Goal: Task Accomplishment & Management: Use online tool/utility

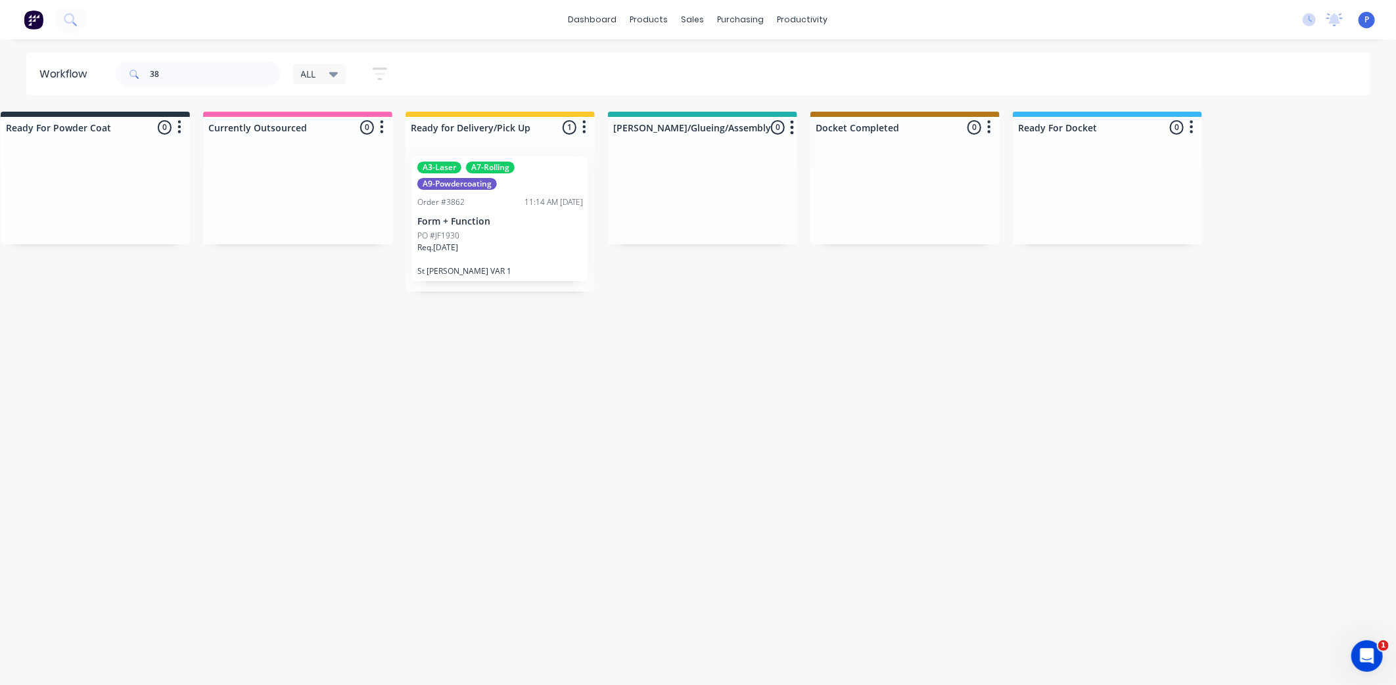
type input "3"
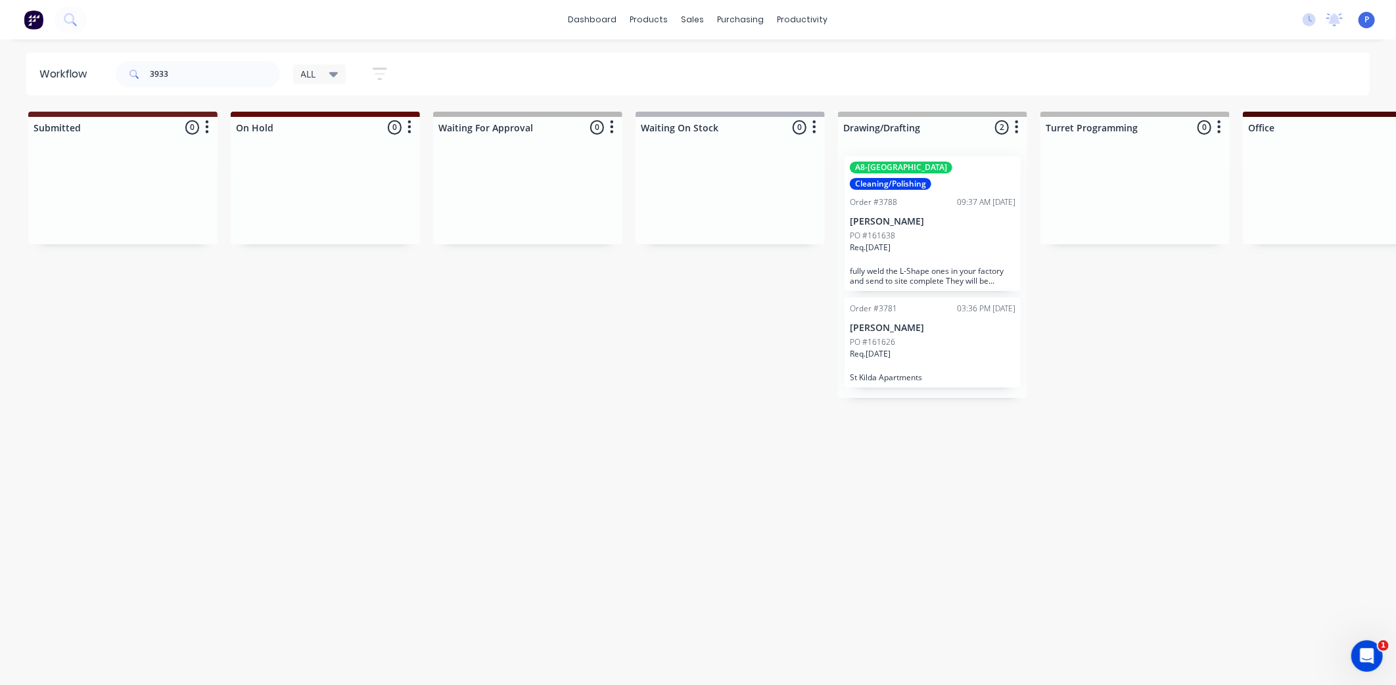
type input "3933"
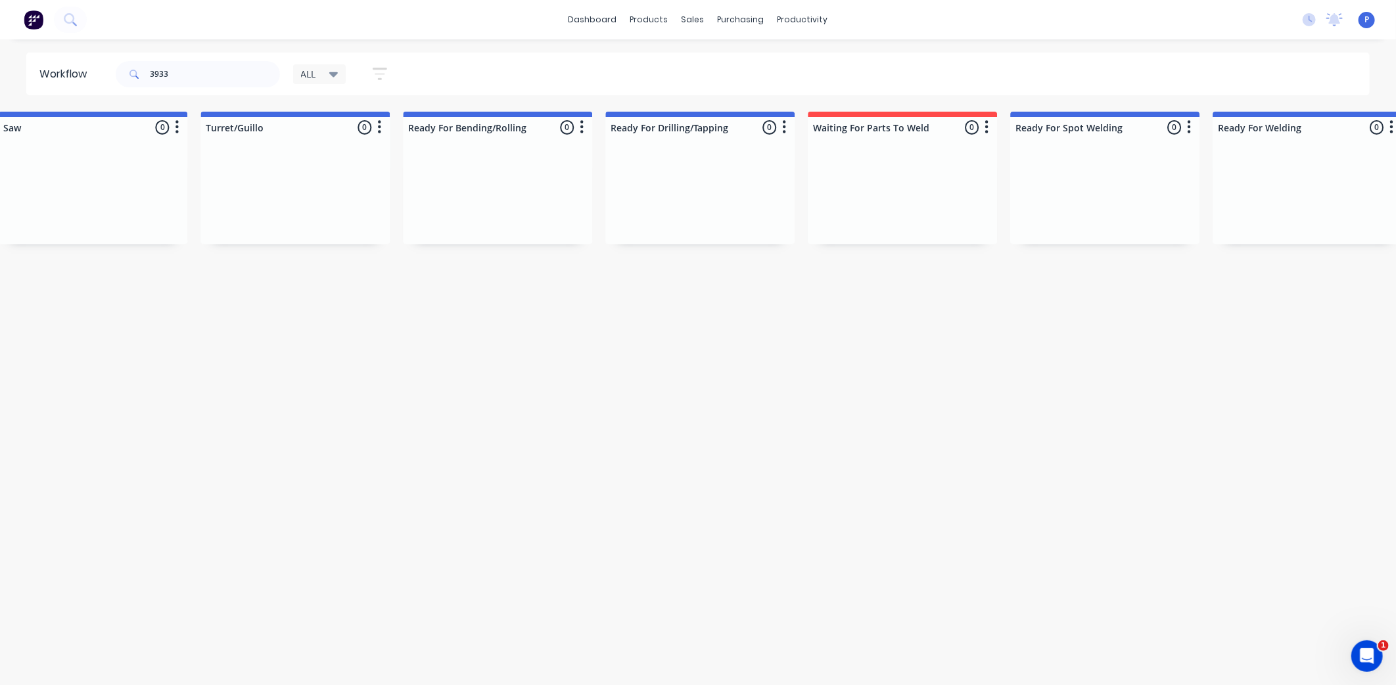
drag, startPoint x: 1138, startPoint y: 352, endPoint x: 996, endPoint y: 412, distance: 154.6
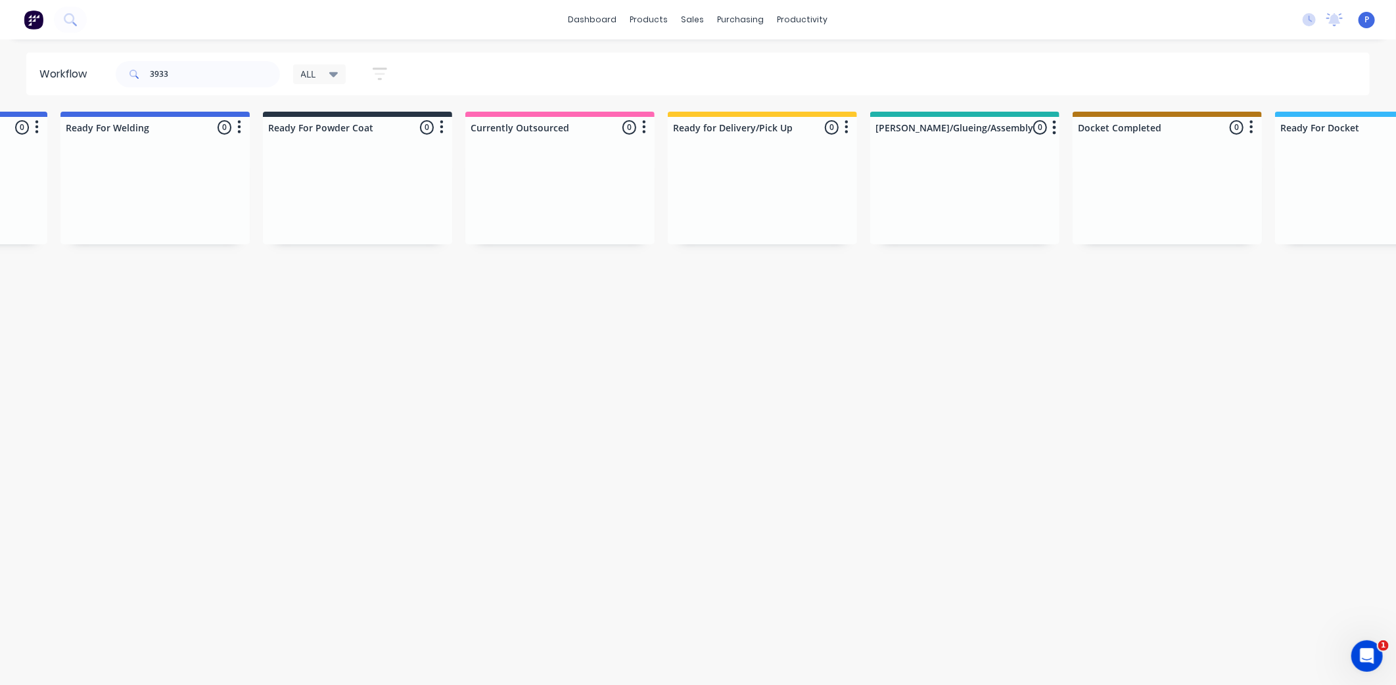
drag, startPoint x: 1089, startPoint y: 412, endPoint x: 1277, endPoint y: 422, distance: 188.2
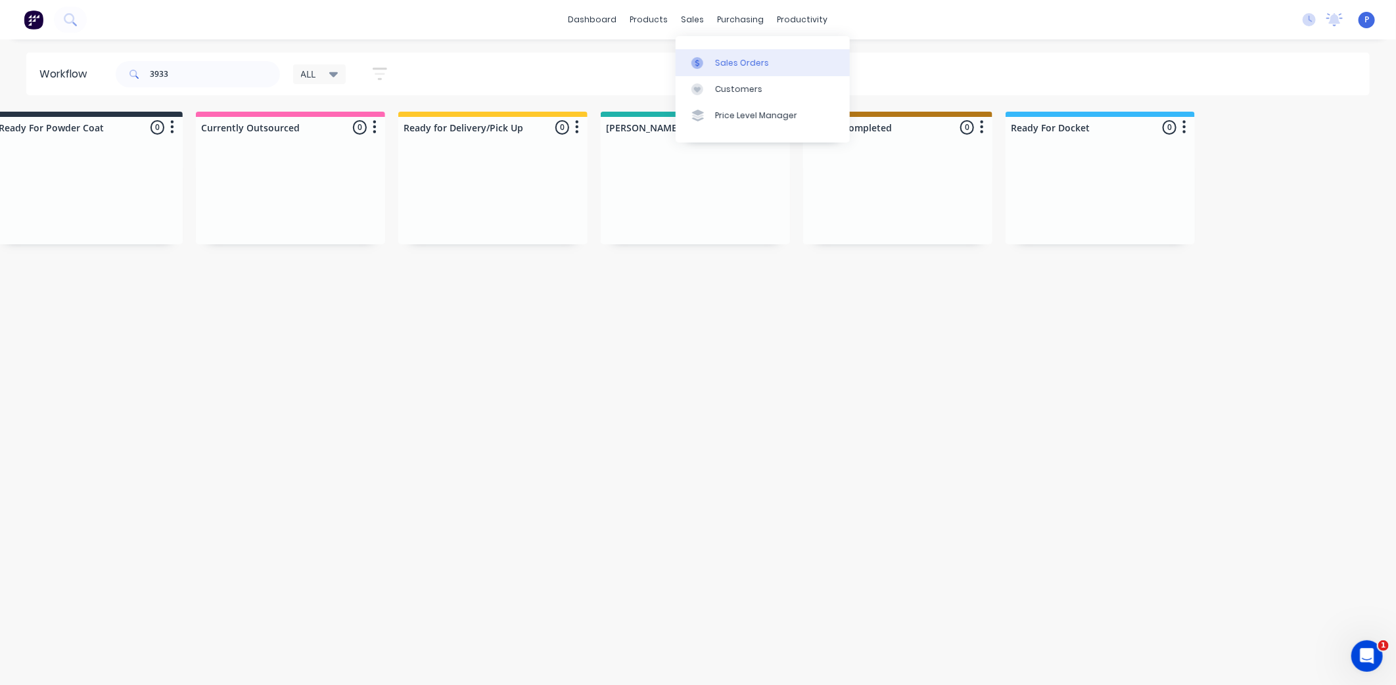
click at [730, 64] on div "Sales Orders" at bounding box center [742, 63] width 54 height 12
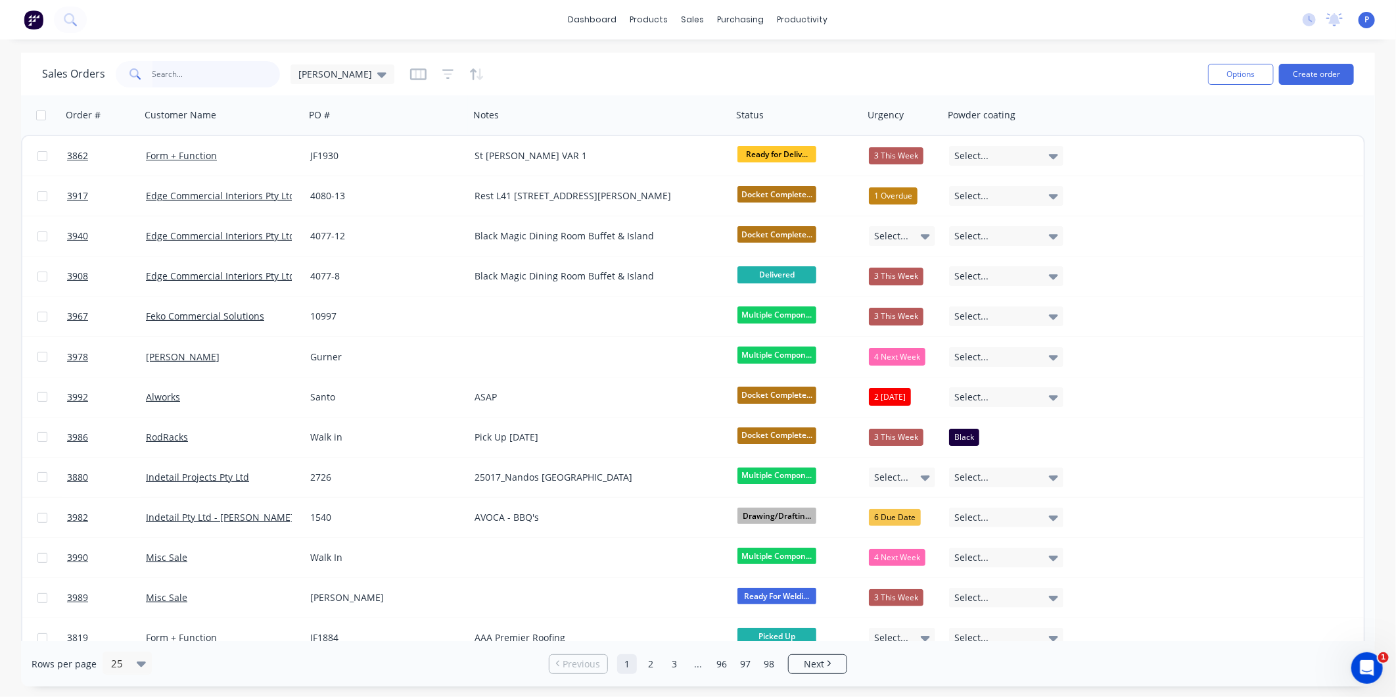
click at [255, 74] on input "text" at bounding box center [216, 74] width 128 height 26
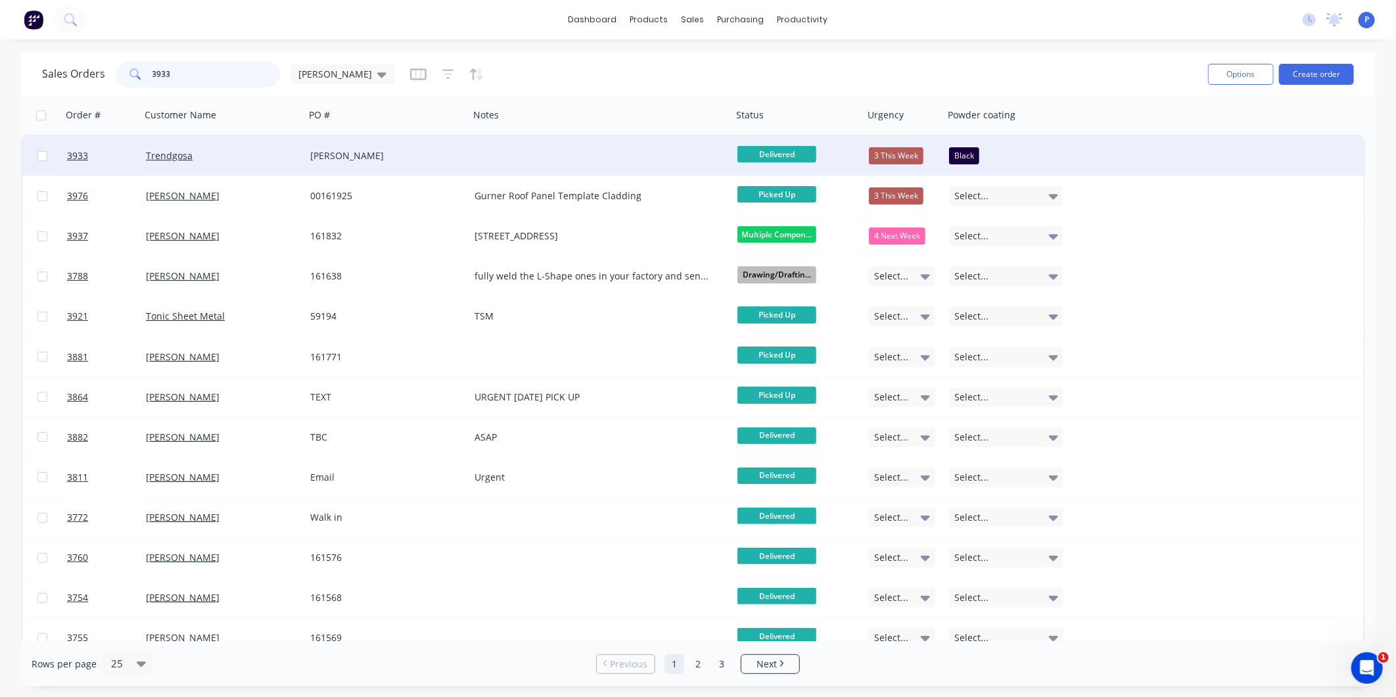
type input "3933"
click at [192, 159] on div "Trendgosa" at bounding box center [219, 155] width 146 height 13
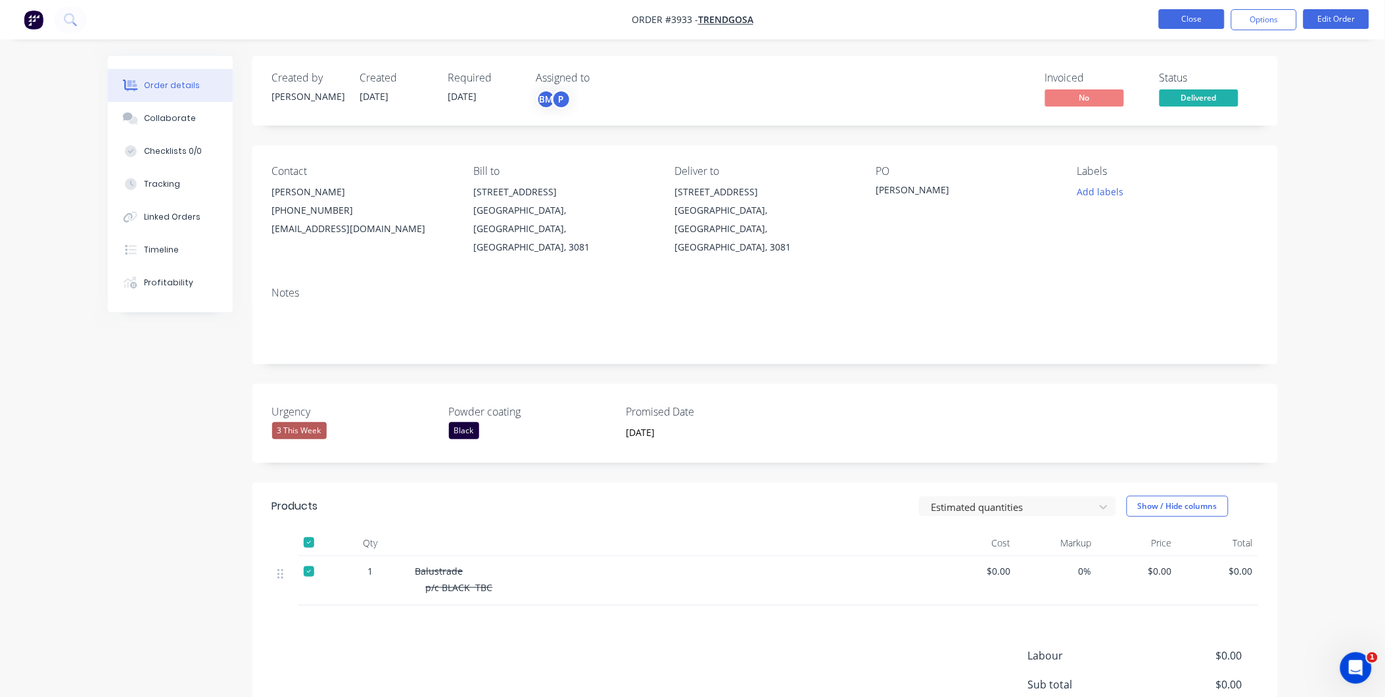
click at [1203, 18] on button "Close" at bounding box center [1192, 19] width 66 height 20
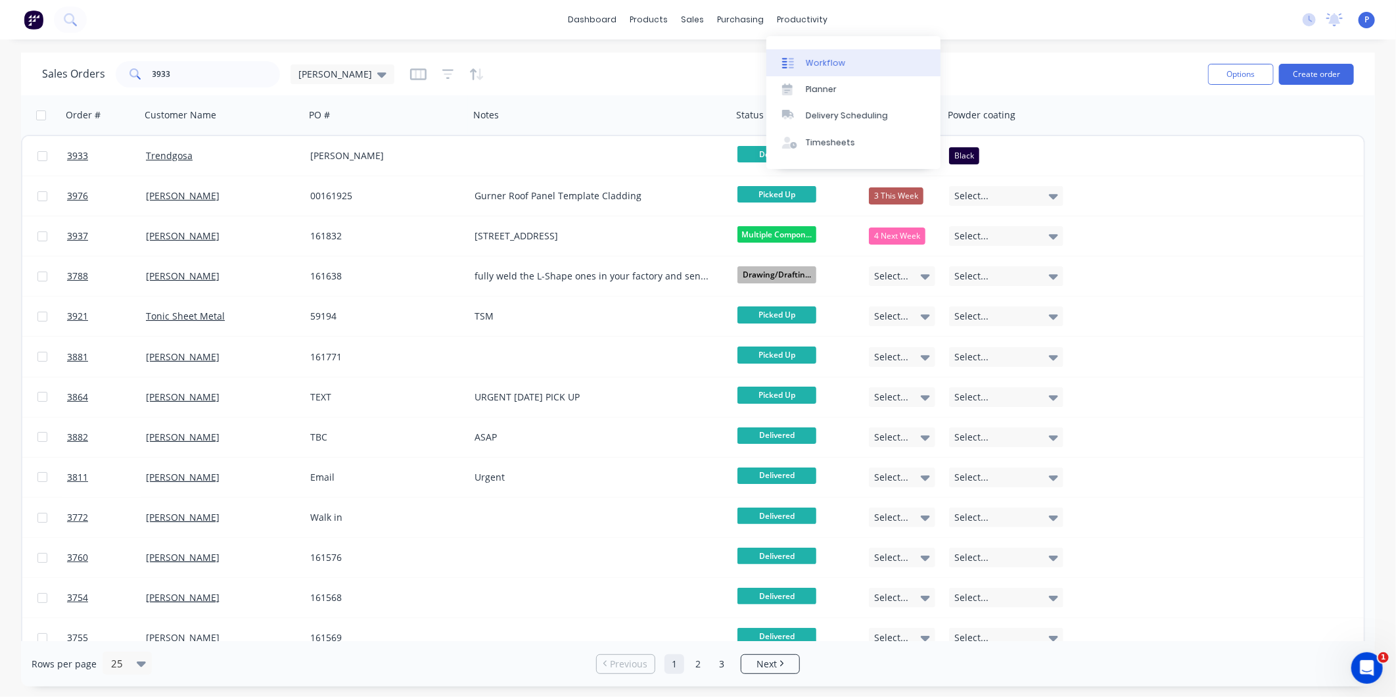
click at [816, 72] on link "Workflow" at bounding box center [853, 62] width 174 height 26
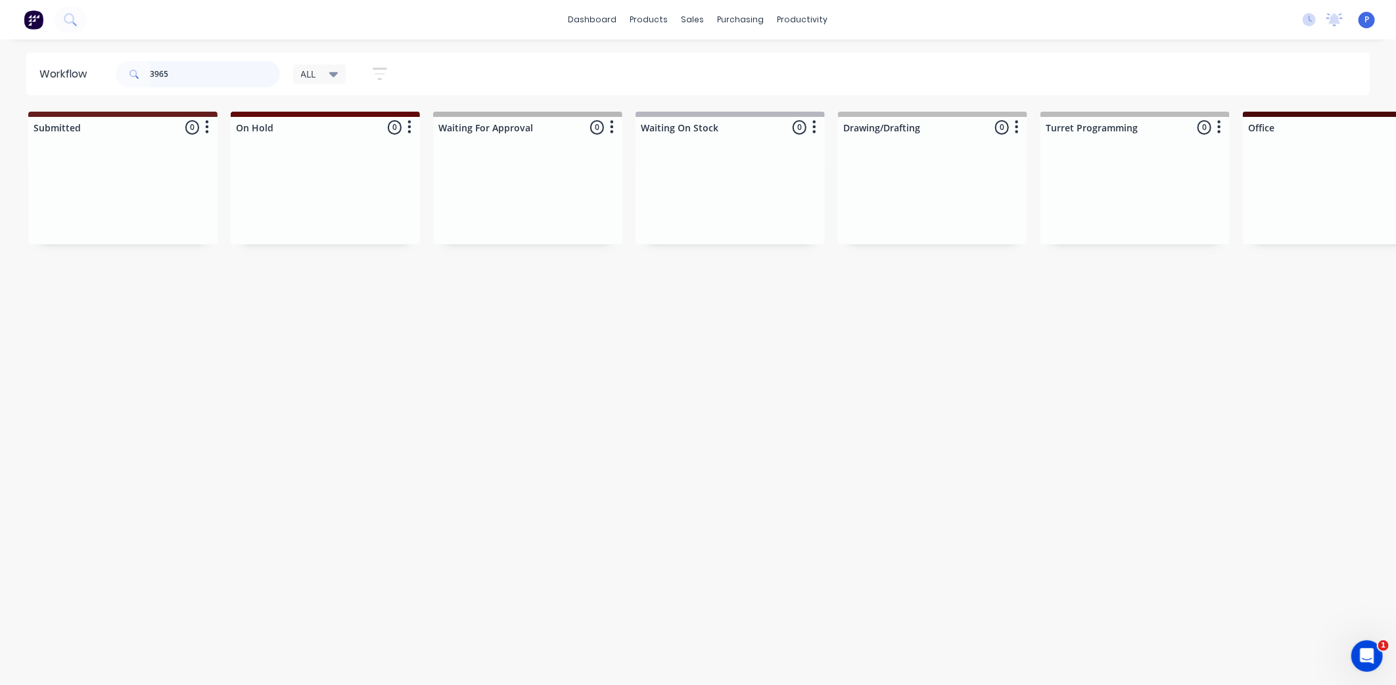
click at [179, 70] on input "3965" at bounding box center [215, 74] width 130 height 26
type input "3"
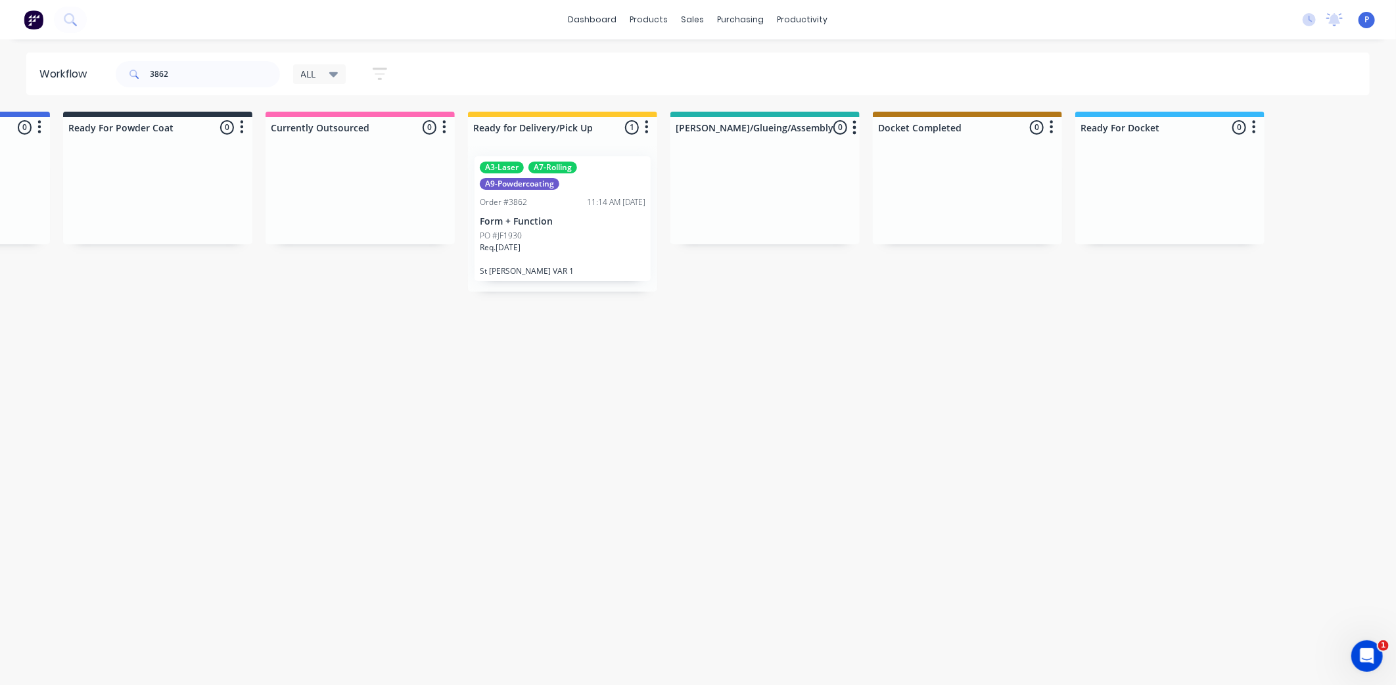
scroll to position [0, 3273]
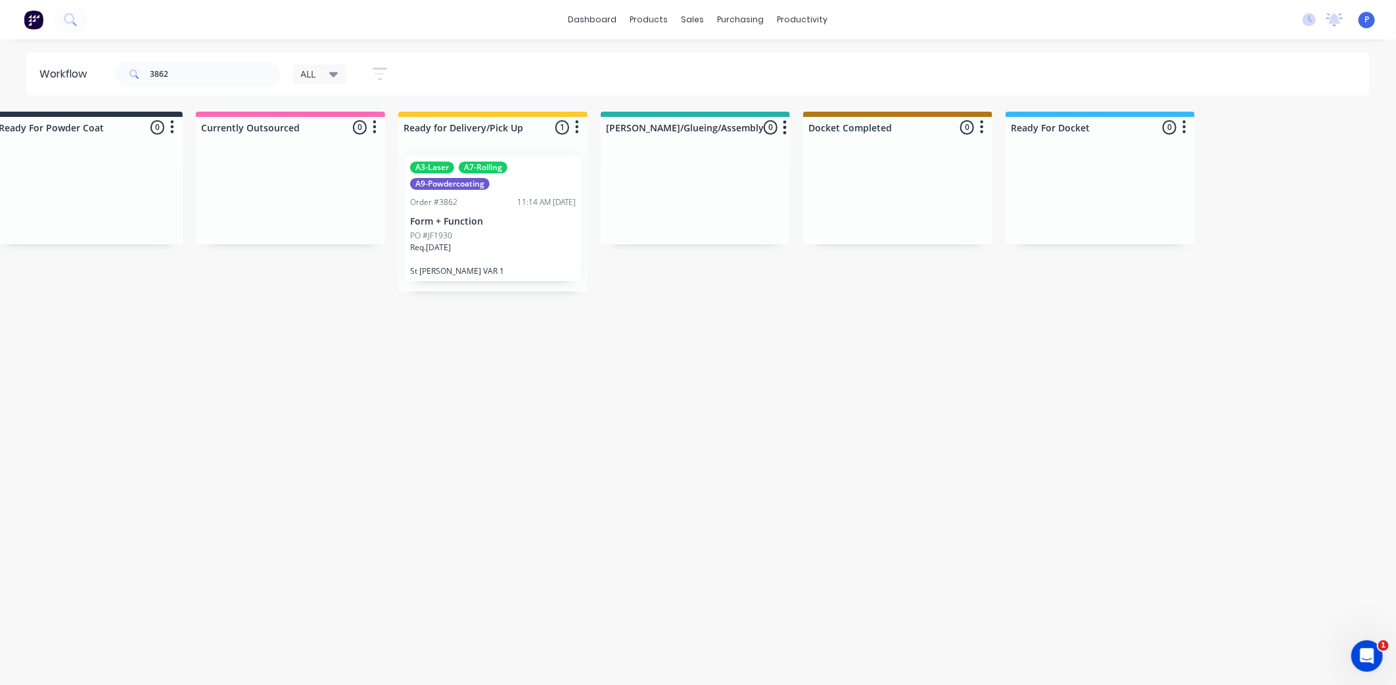
drag, startPoint x: 474, startPoint y: 407, endPoint x: 597, endPoint y: 413, distance: 123.0
click at [497, 262] on div "Req. [DATE]" at bounding box center [493, 253] width 166 height 22
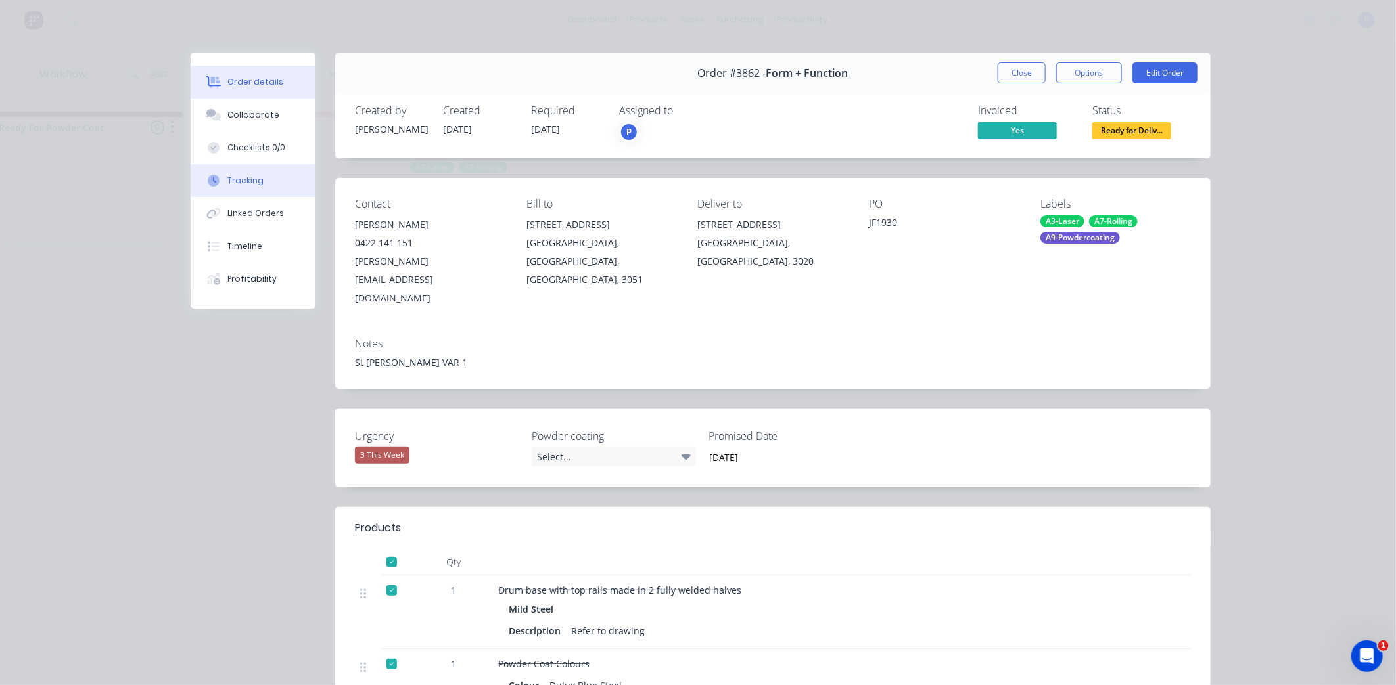
click at [233, 176] on div "Tracking" at bounding box center [245, 181] width 36 height 12
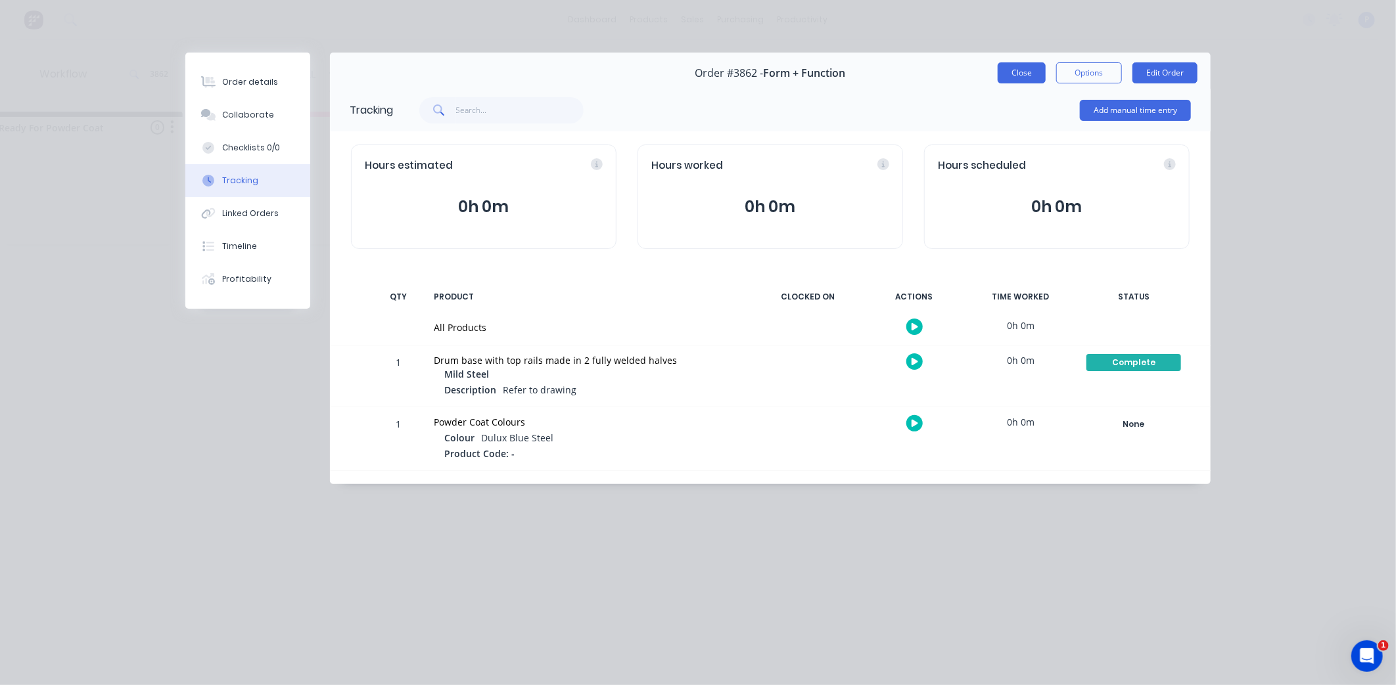
click at [1017, 70] on button "Close" at bounding box center [1022, 72] width 48 height 21
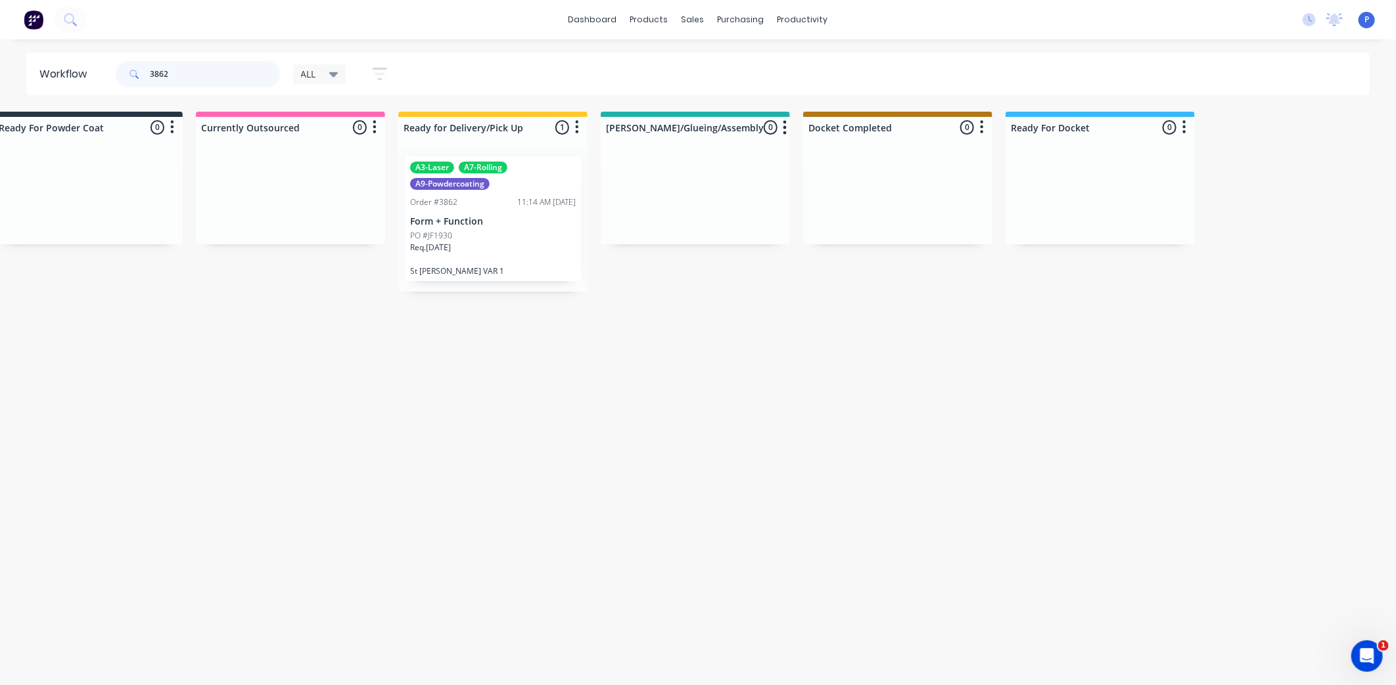
click at [213, 72] on input "3862" at bounding box center [215, 74] width 130 height 26
type input "3"
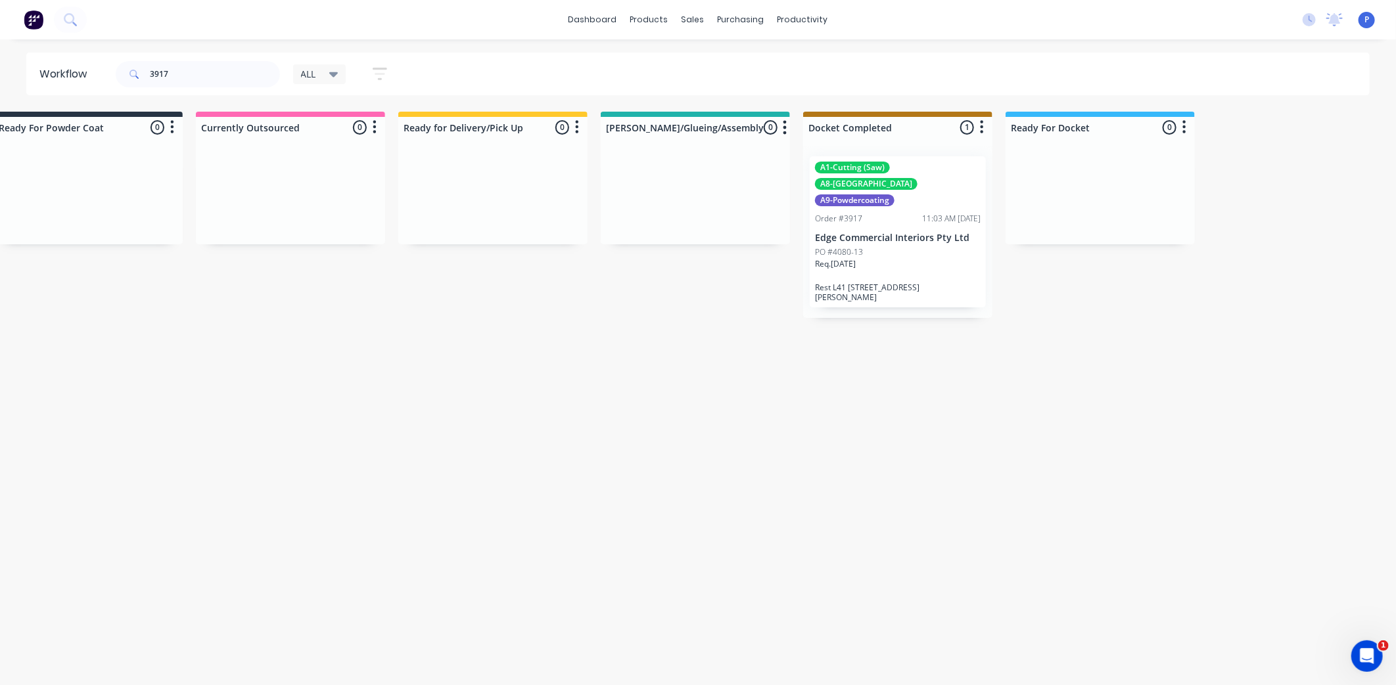
drag, startPoint x: 463, startPoint y: 360, endPoint x: 574, endPoint y: 369, distance: 112.0
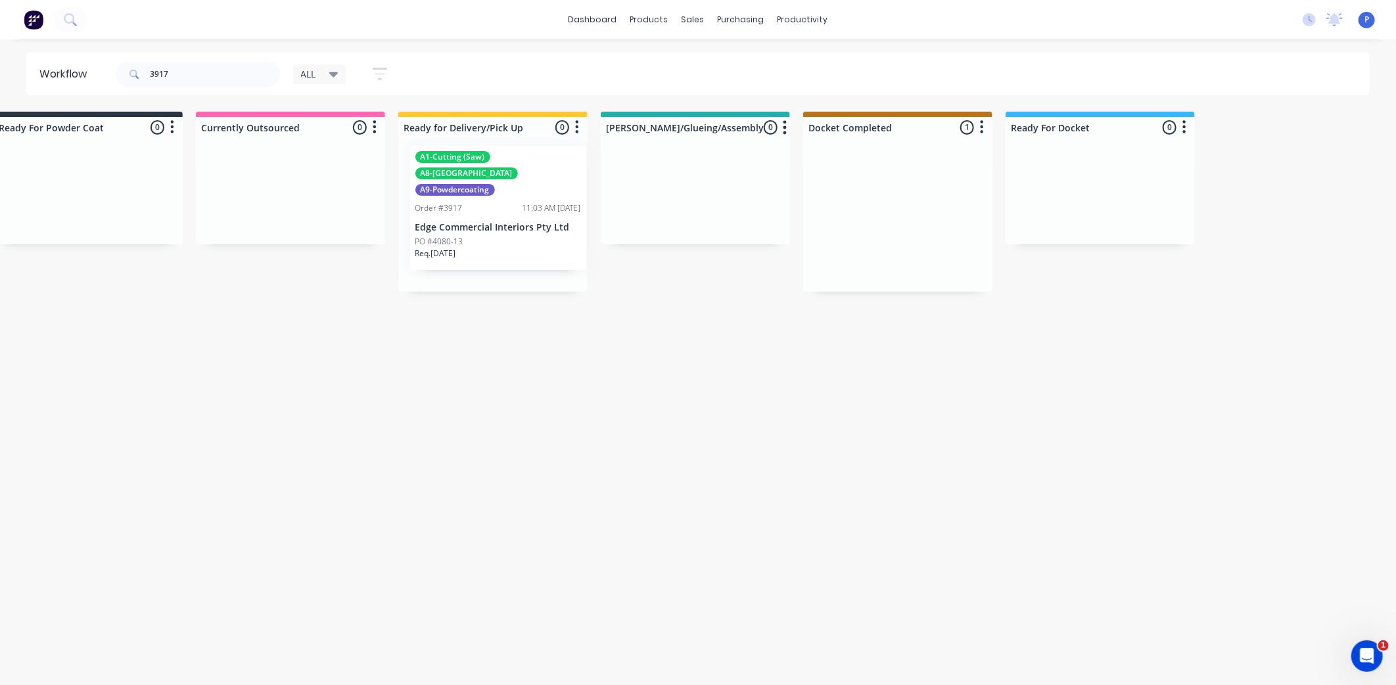
drag, startPoint x: 870, startPoint y: 216, endPoint x: 465, endPoint y: 208, distance: 405.5
click at [465, 211] on div "A1-Cutting (Saw) A8-Welding A9-Powdercoating Order #3917 11:03 AM [DATE] Edge C…" at bounding box center [493, 231] width 176 height 151
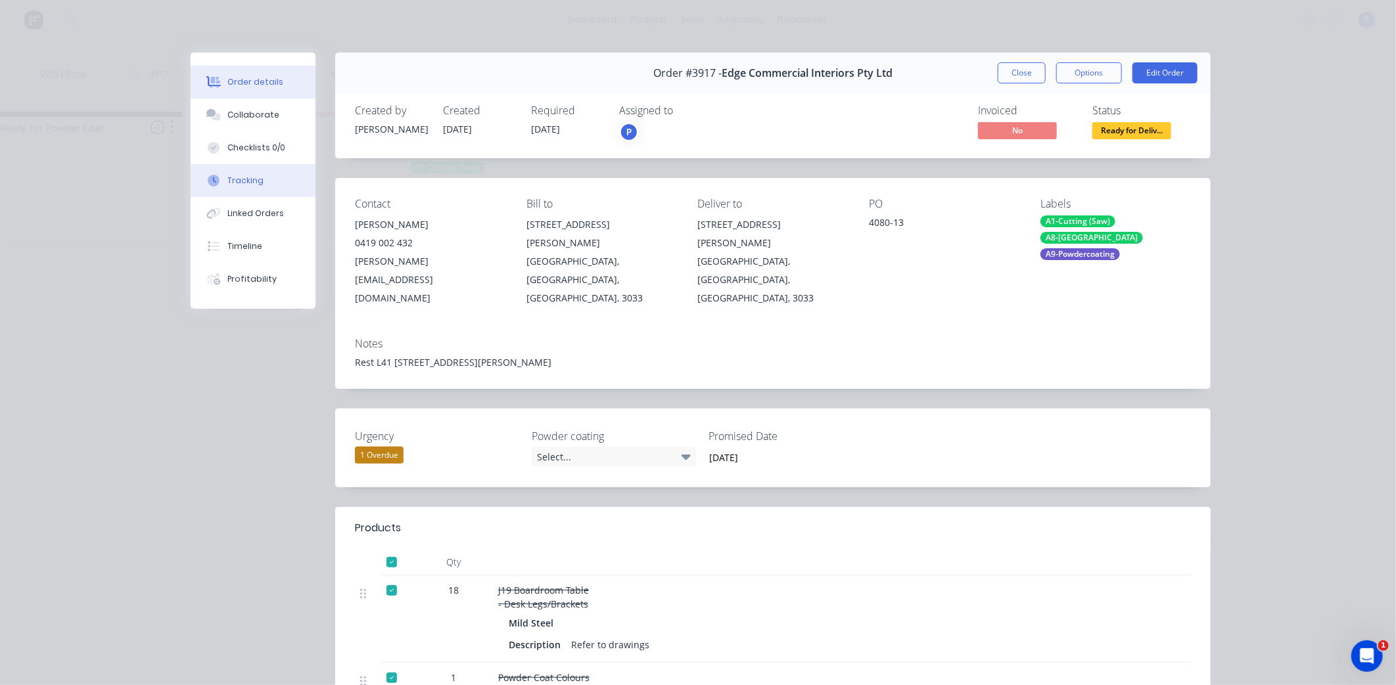
click at [235, 186] on div "Tracking" at bounding box center [245, 181] width 36 height 12
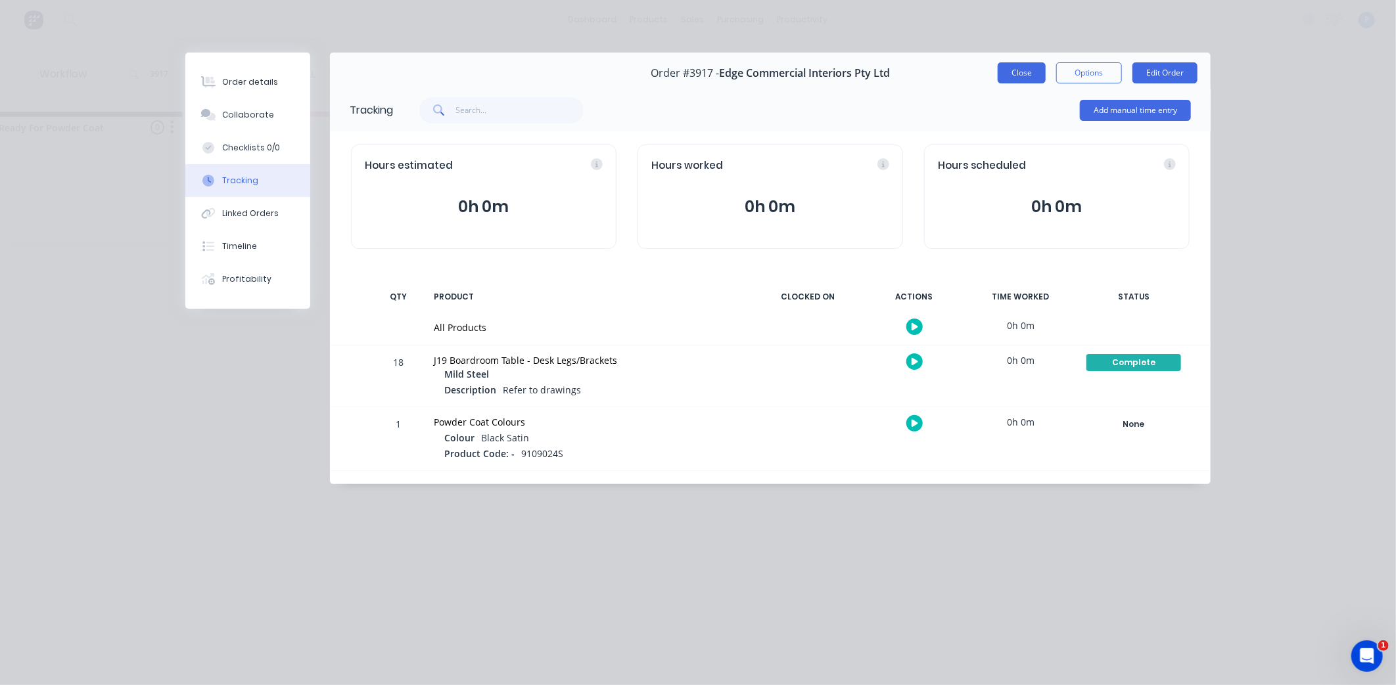
click at [1037, 71] on button "Close" at bounding box center [1022, 72] width 48 height 21
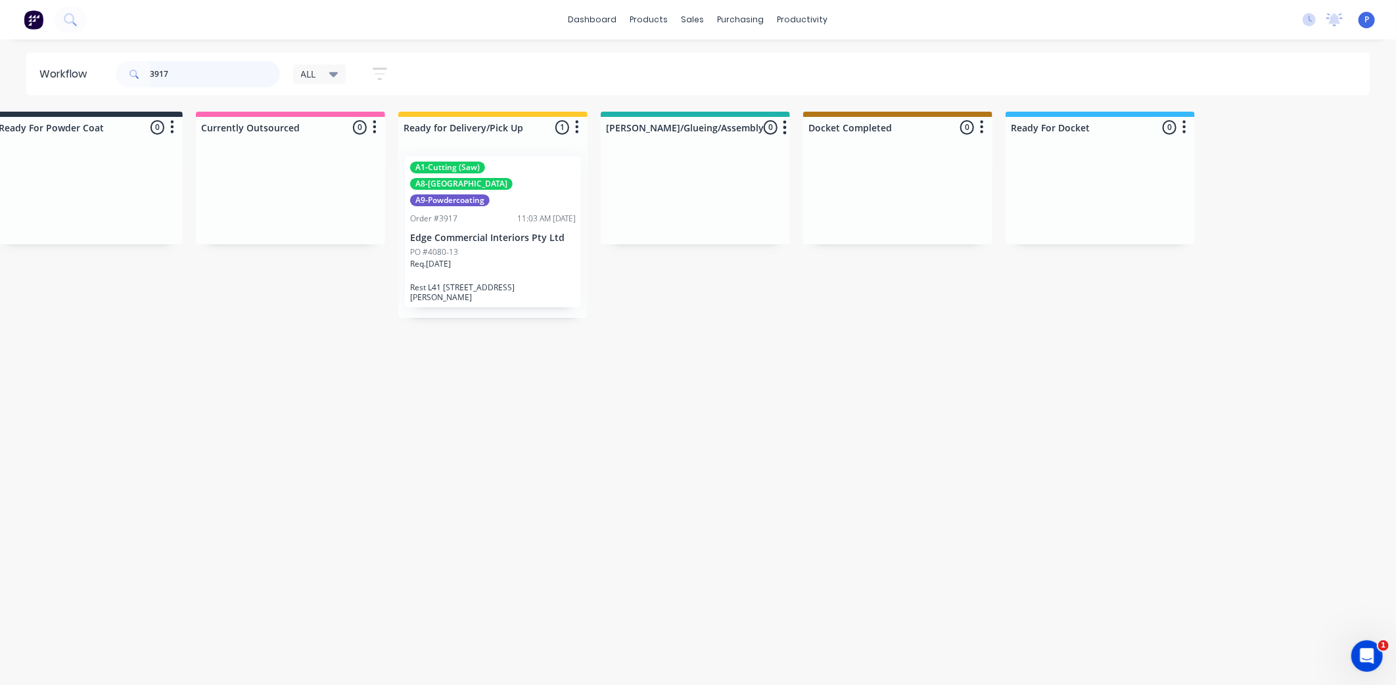
click at [189, 72] on input "3917" at bounding box center [215, 74] width 130 height 26
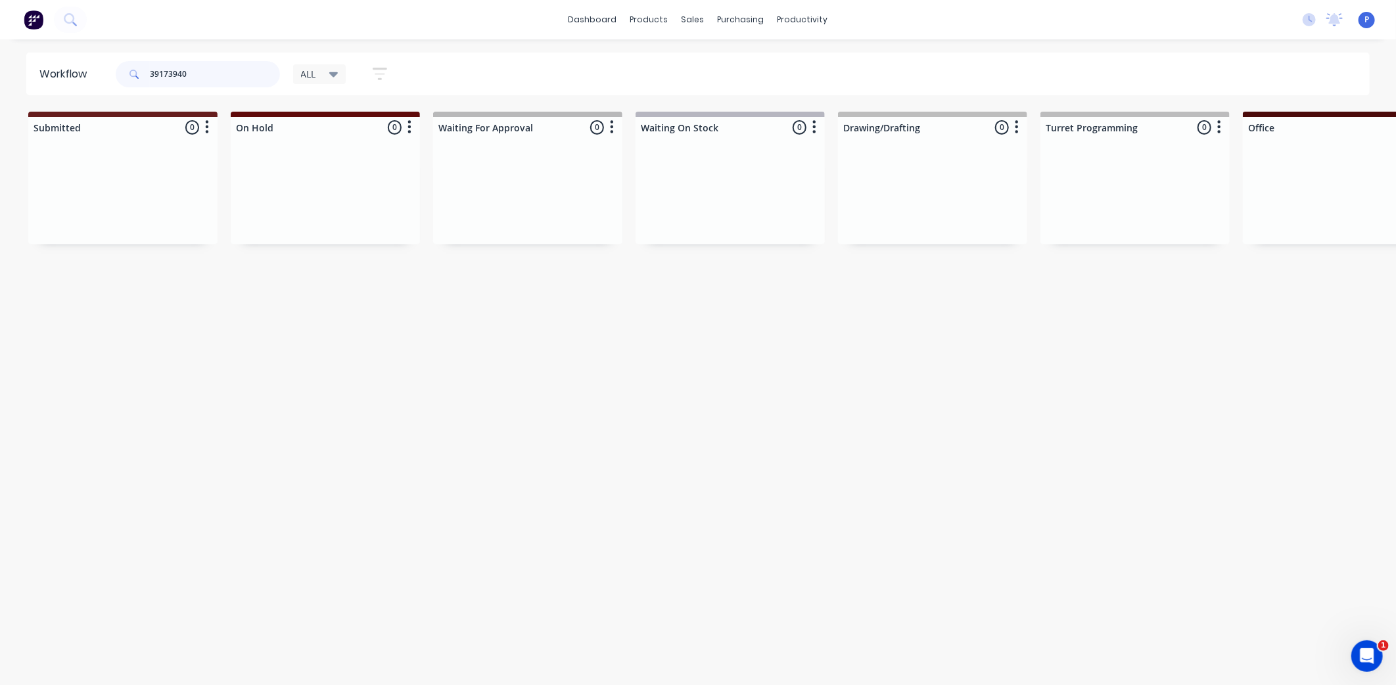
click at [167, 72] on input "39173940" at bounding box center [215, 74] width 130 height 26
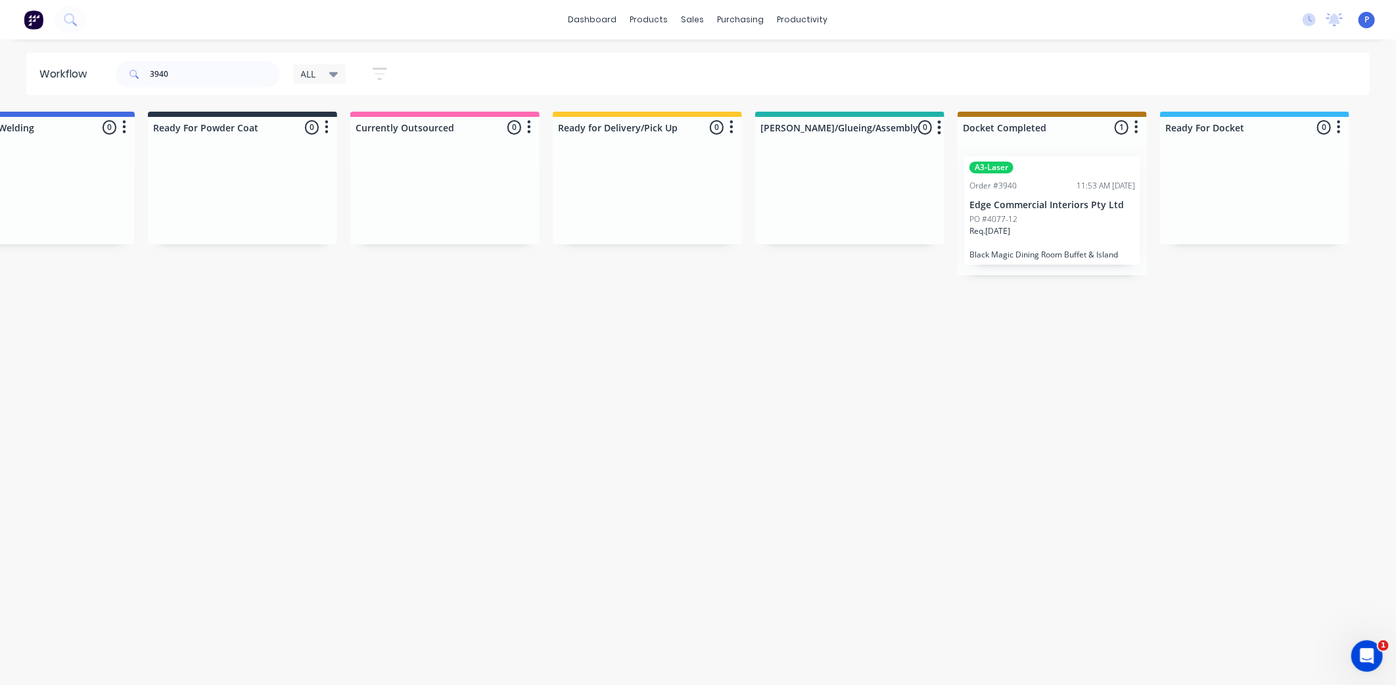
scroll to position [0, 3273]
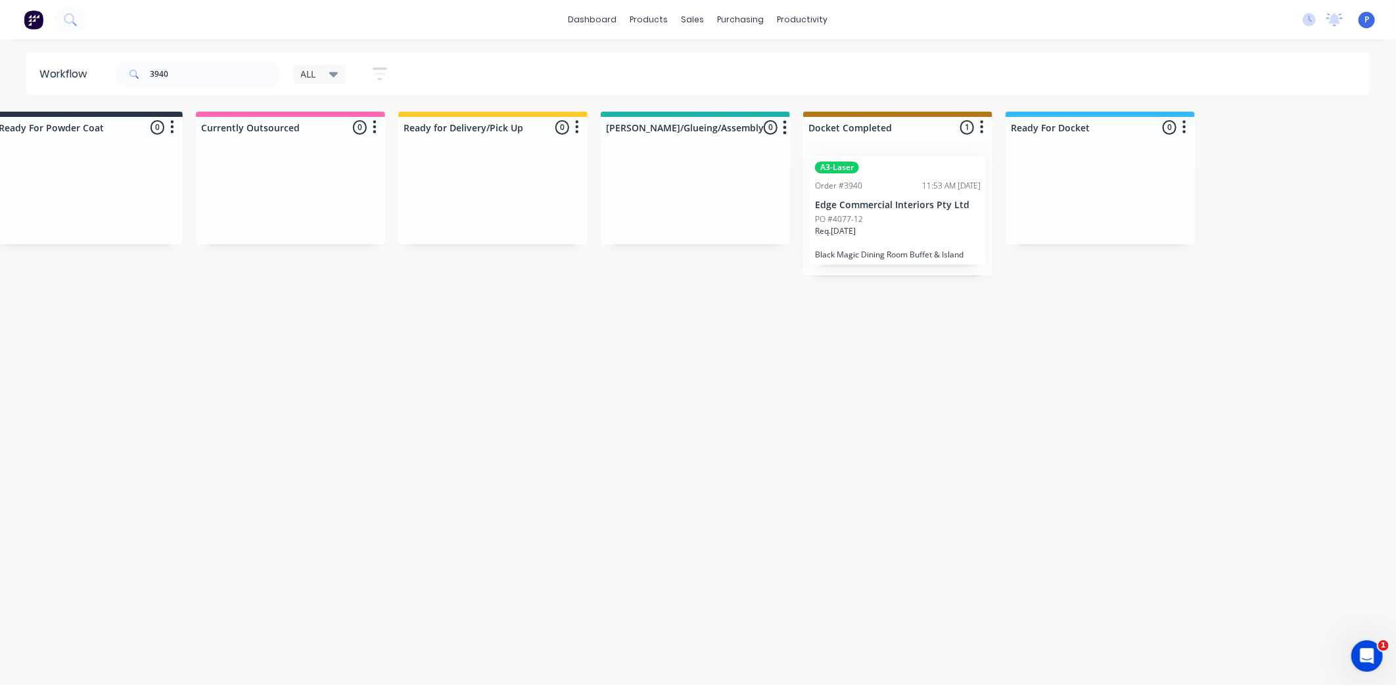
drag, startPoint x: 607, startPoint y: 549, endPoint x: 690, endPoint y: 550, distance: 83.5
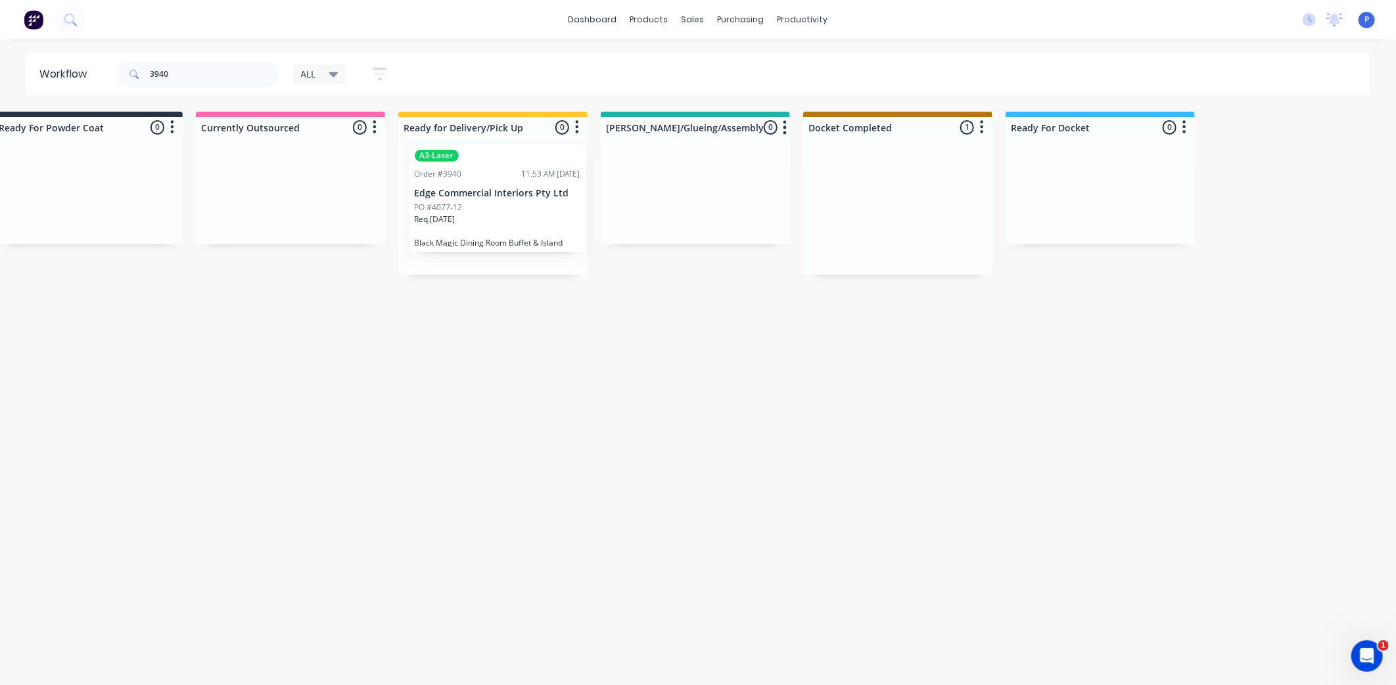
drag, startPoint x: 902, startPoint y: 215, endPoint x: 496, endPoint y: 204, distance: 405.6
click at [495, 206] on p "Edge Commercial Interiors Pty Ltd" at bounding box center [493, 205] width 166 height 11
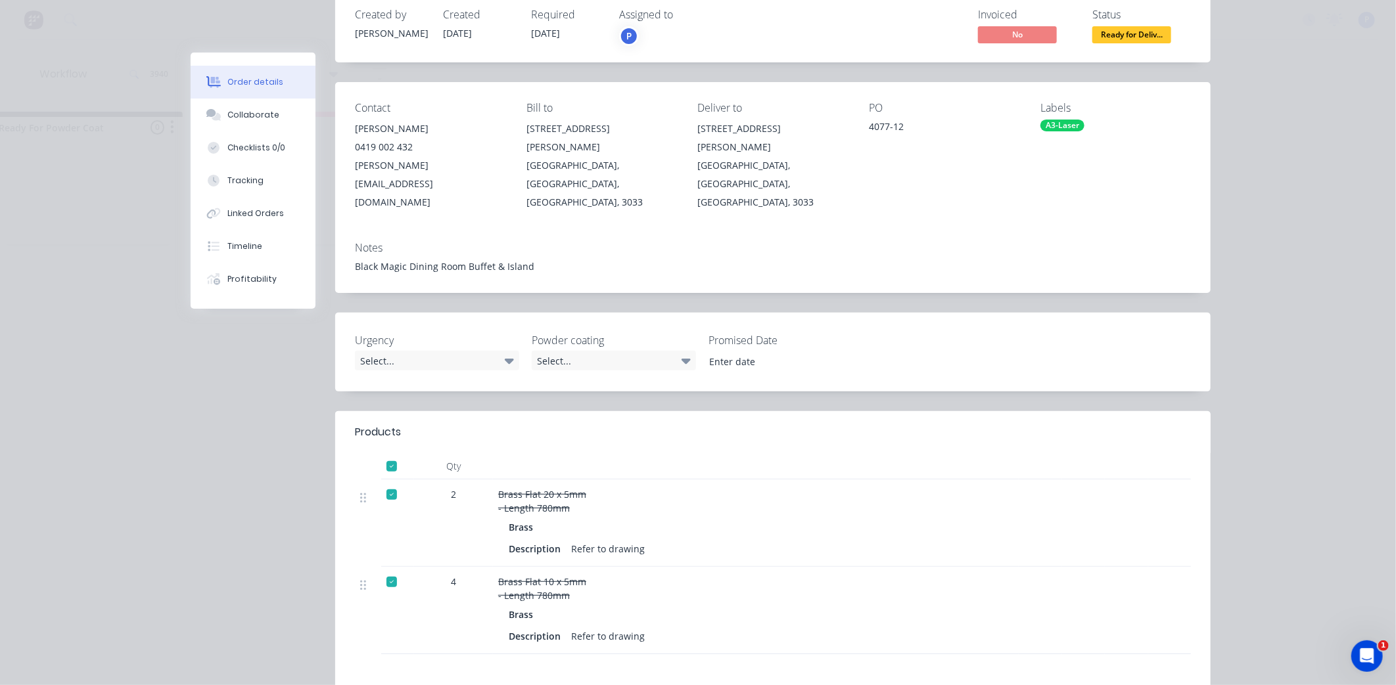
scroll to position [219, 0]
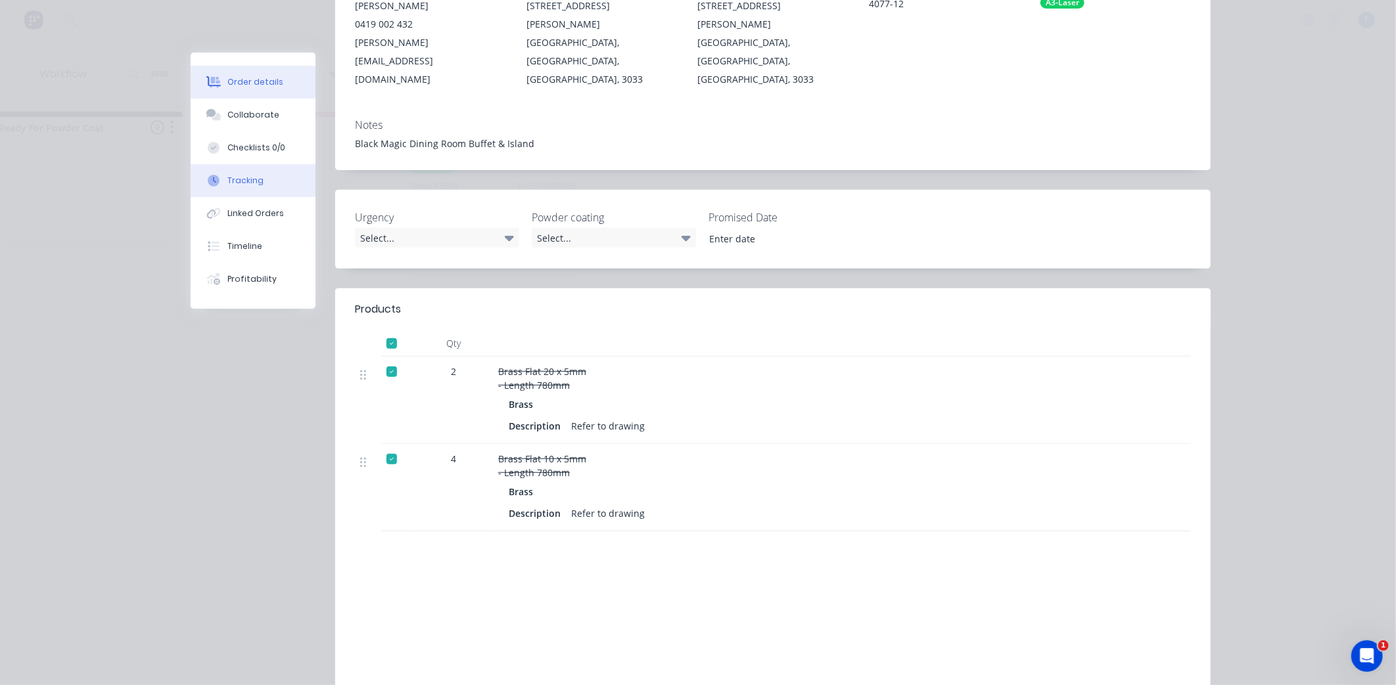
click at [241, 173] on button "Tracking" at bounding box center [253, 180] width 125 height 33
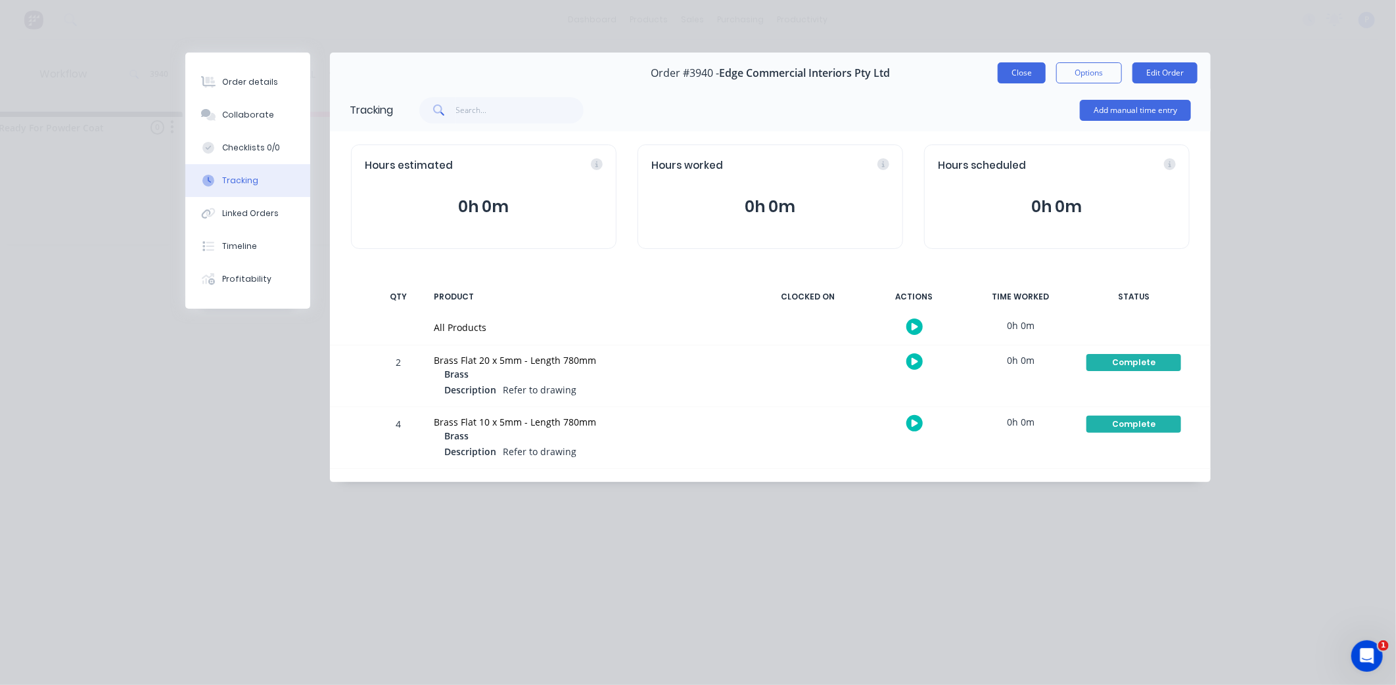
click at [1012, 67] on button "Close" at bounding box center [1022, 72] width 48 height 21
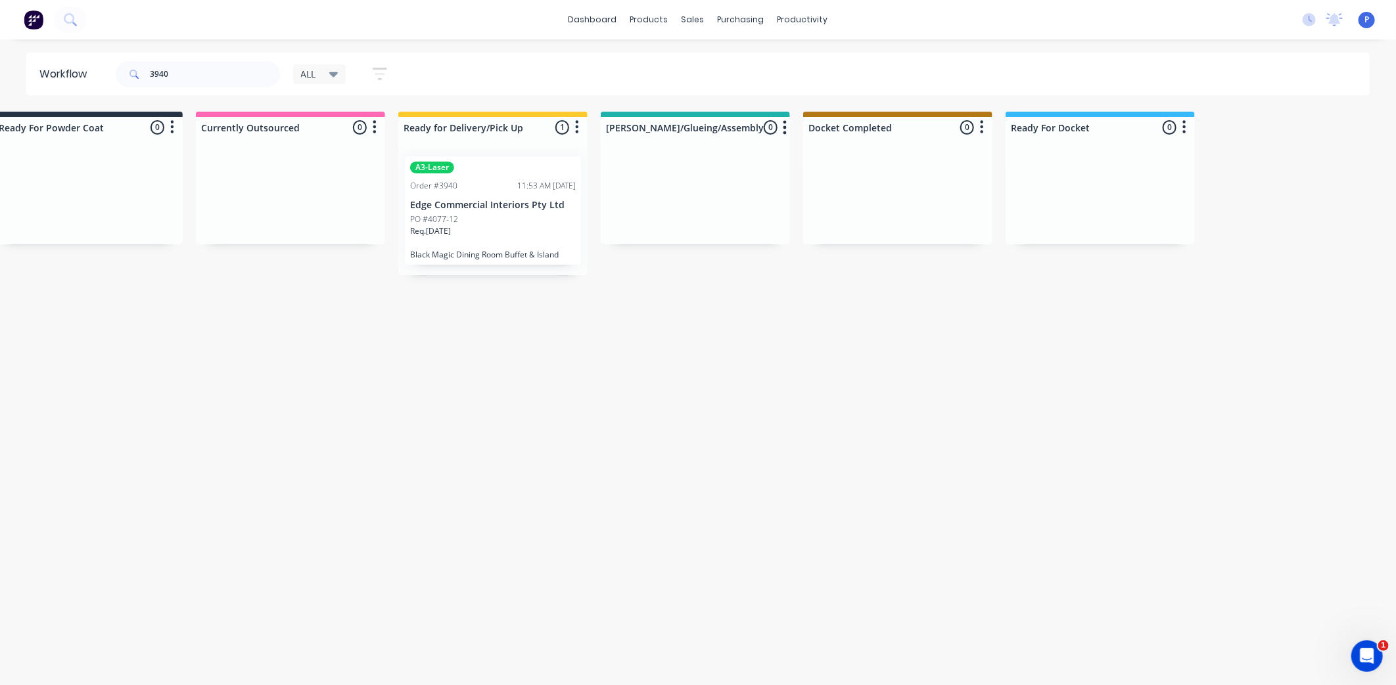
click at [477, 170] on div "A3-Laser" at bounding box center [493, 168] width 166 height 12
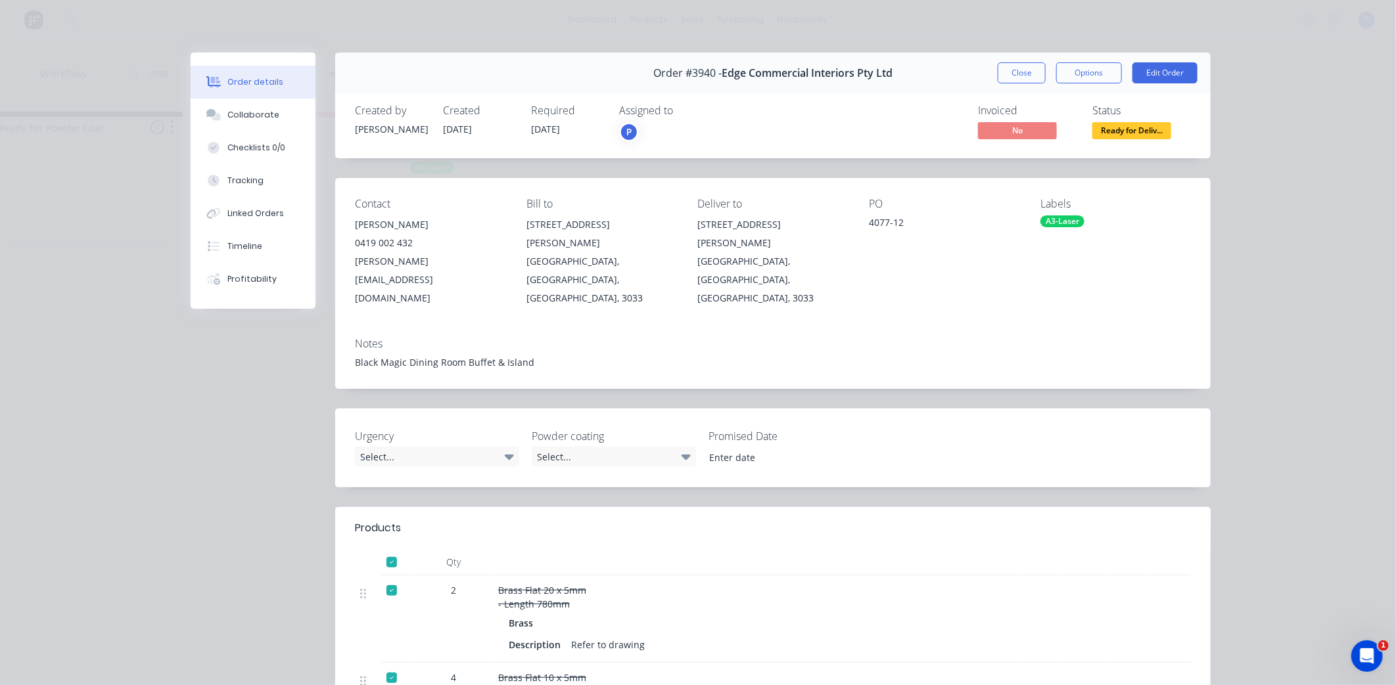
click at [1116, 127] on span "Ready for Deliv..." at bounding box center [1131, 130] width 79 height 16
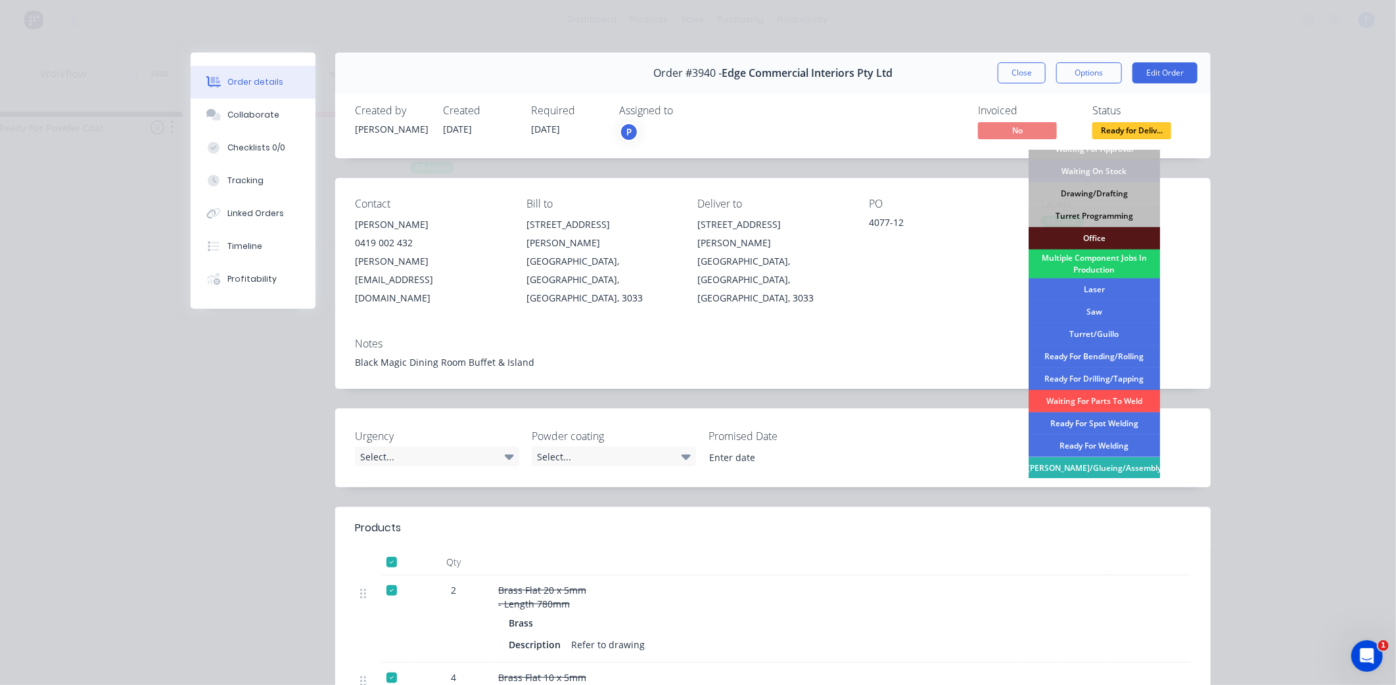
scroll to position [192, 0]
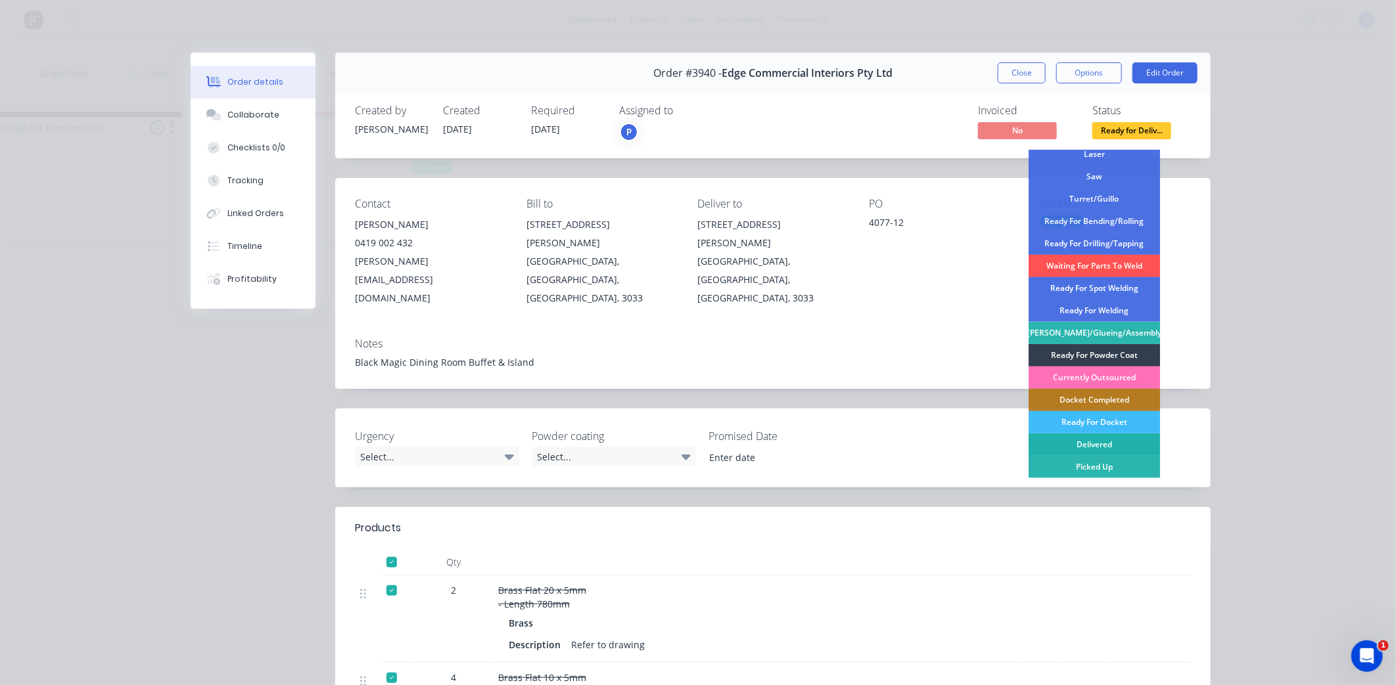
click at [1105, 438] on div "Delivered" at bounding box center [1093, 445] width 131 height 22
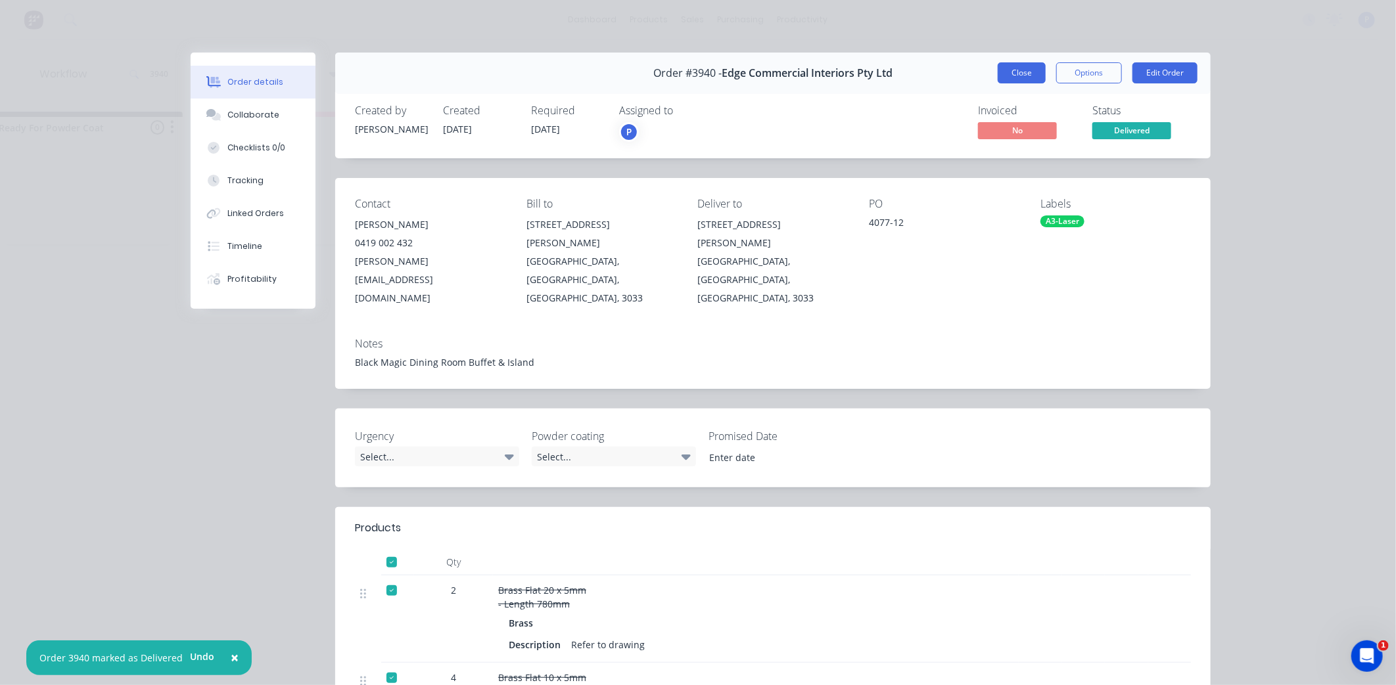
click at [1030, 75] on button "Close" at bounding box center [1022, 72] width 48 height 21
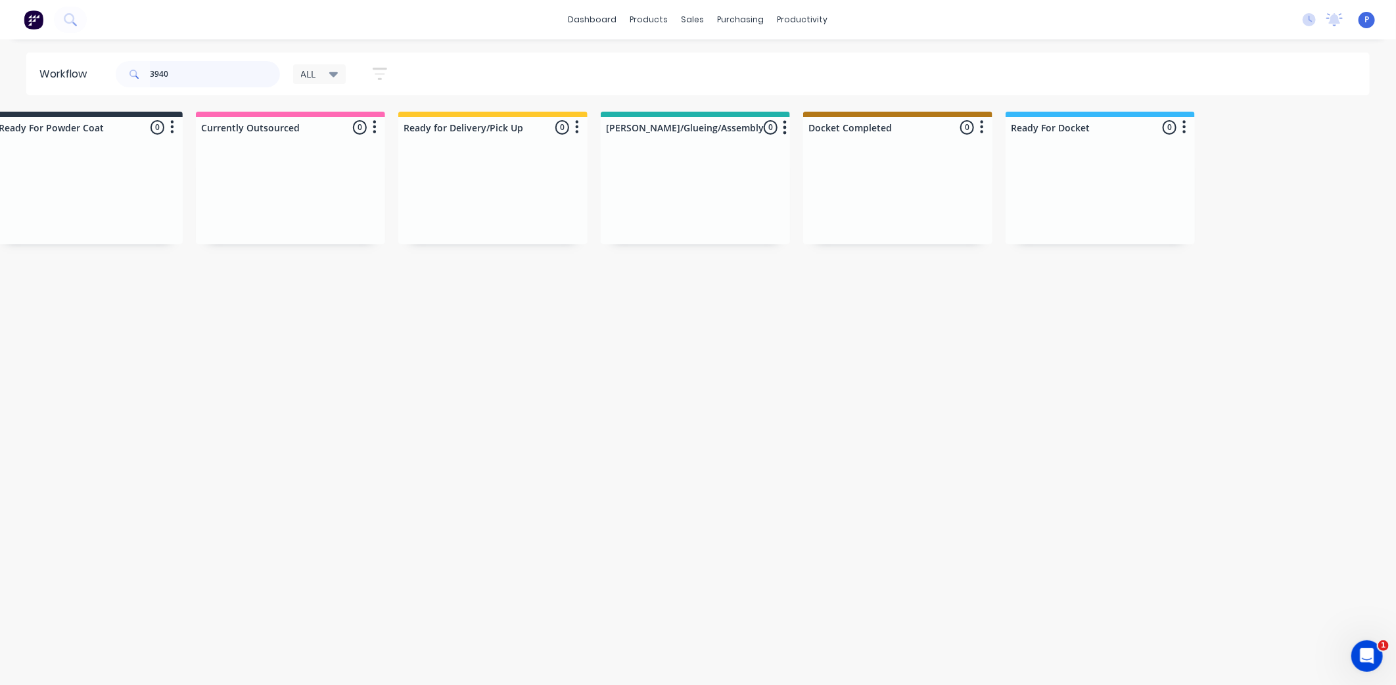
click at [199, 72] on input "3940" at bounding box center [215, 74] width 130 height 26
type input "3"
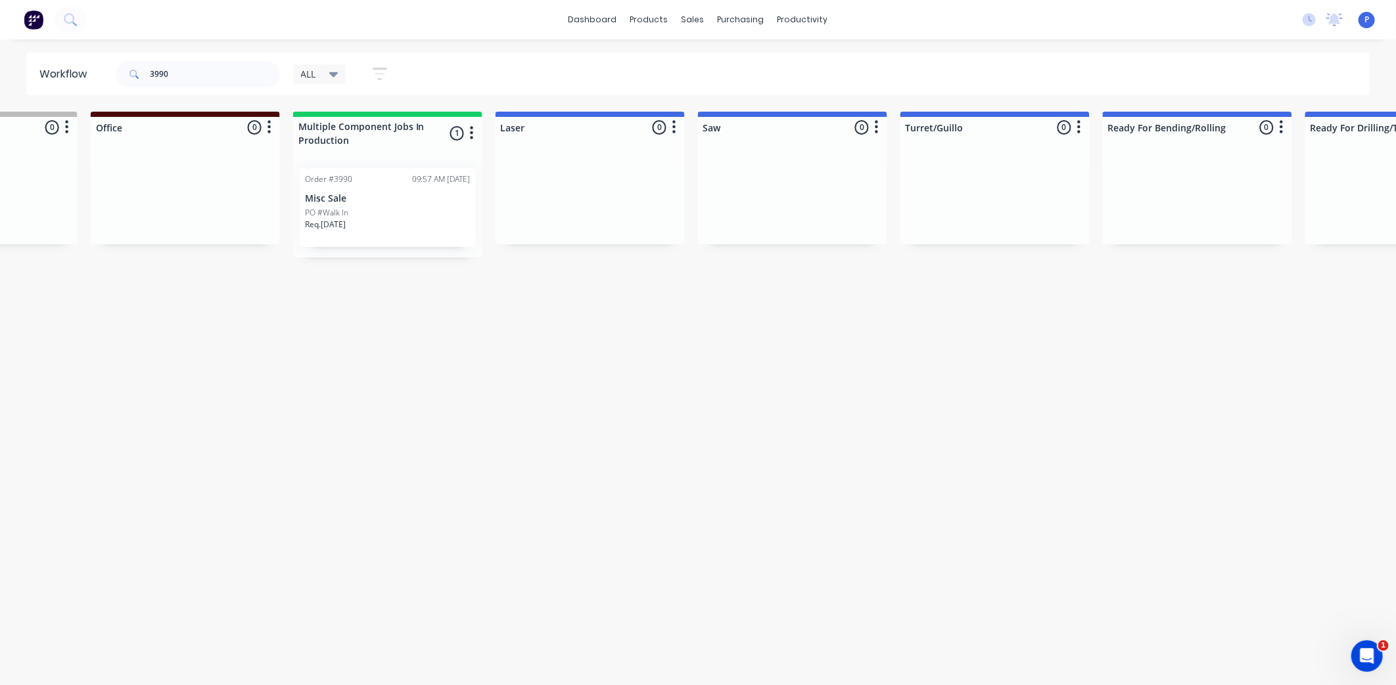
scroll to position [0, 888]
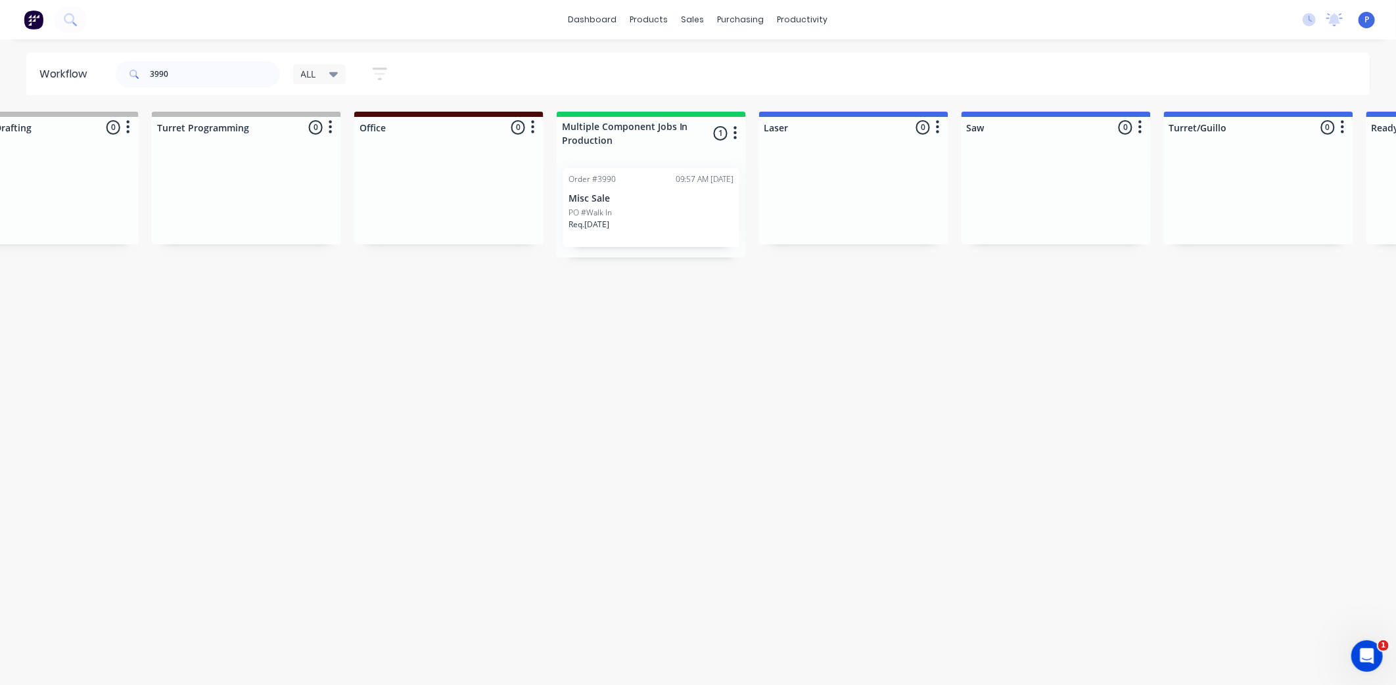
drag, startPoint x: 353, startPoint y: 325, endPoint x: 218, endPoint y: 365, distance: 140.4
click at [646, 189] on div "Order #3990 09:57 AM [DATE] Misc Sale PO #Walk In Req. [DATE]" at bounding box center [651, 207] width 176 height 79
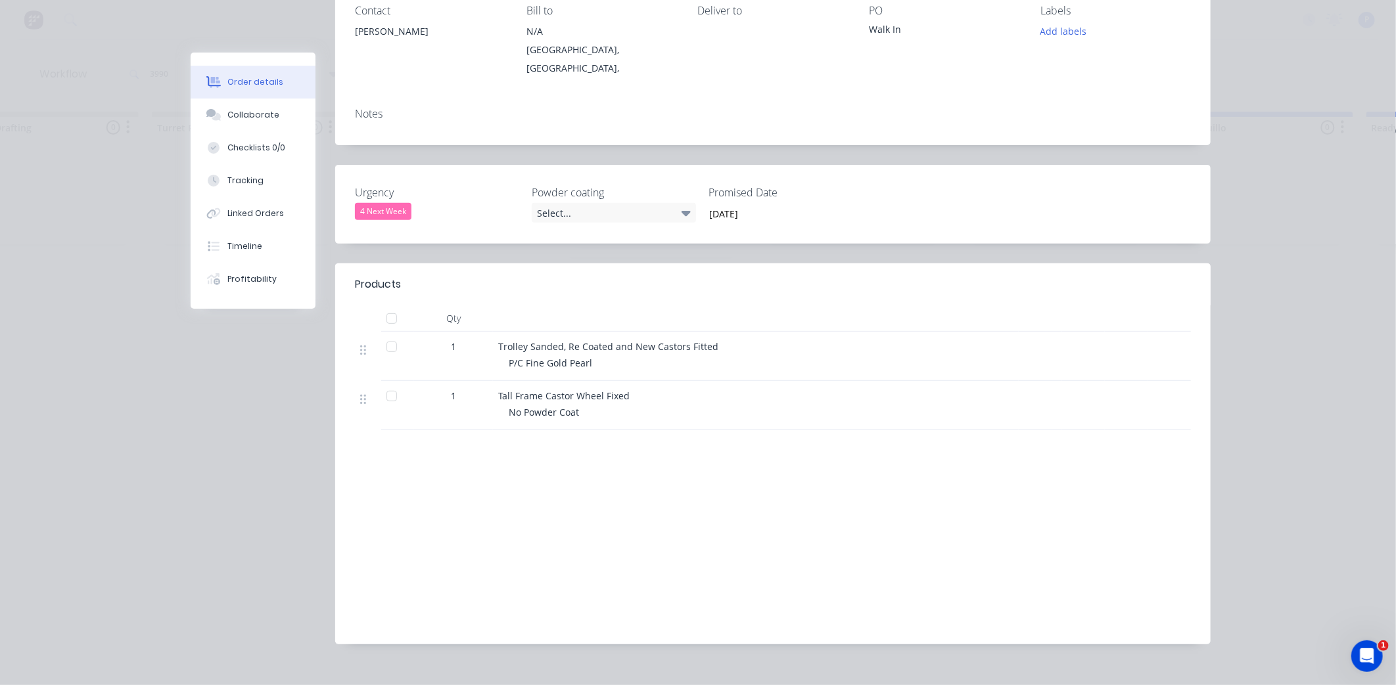
scroll to position [201, 0]
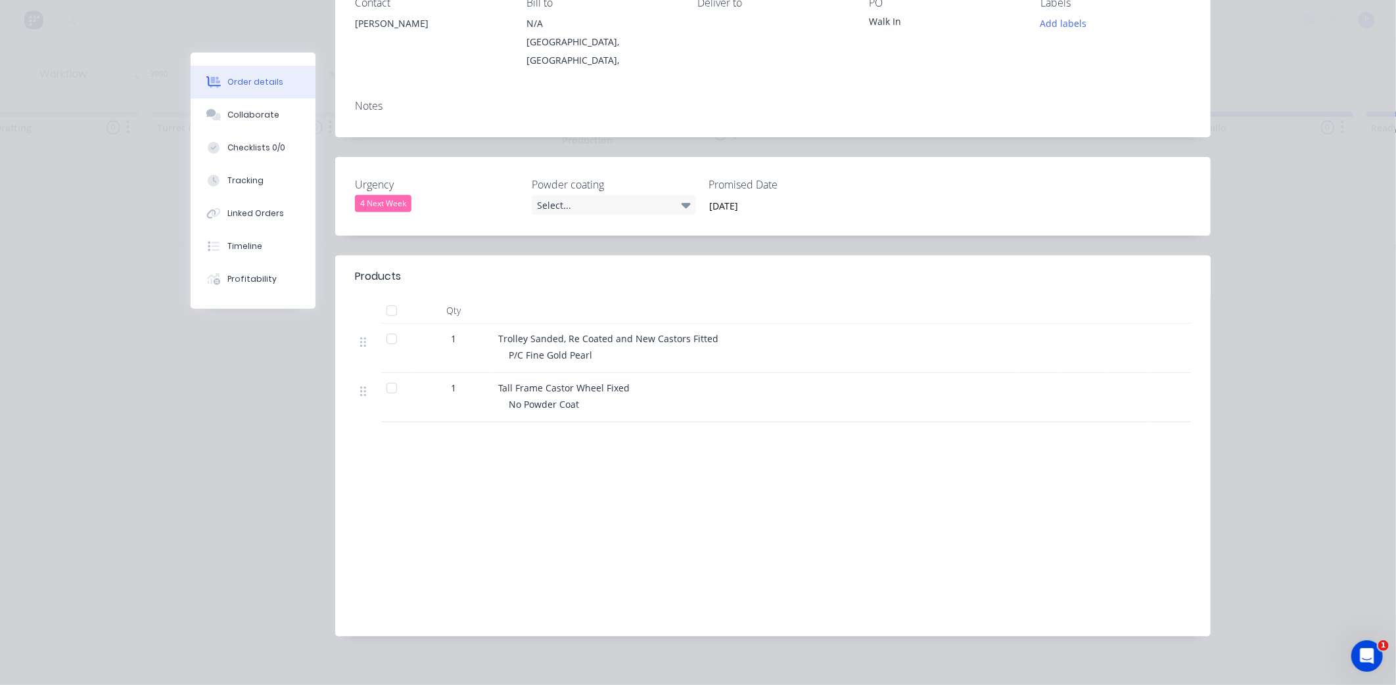
click at [388, 298] on div at bounding box center [392, 311] width 26 height 26
click at [255, 181] on button "Tracking" at bounding box center [253, 180] width 125 height 33
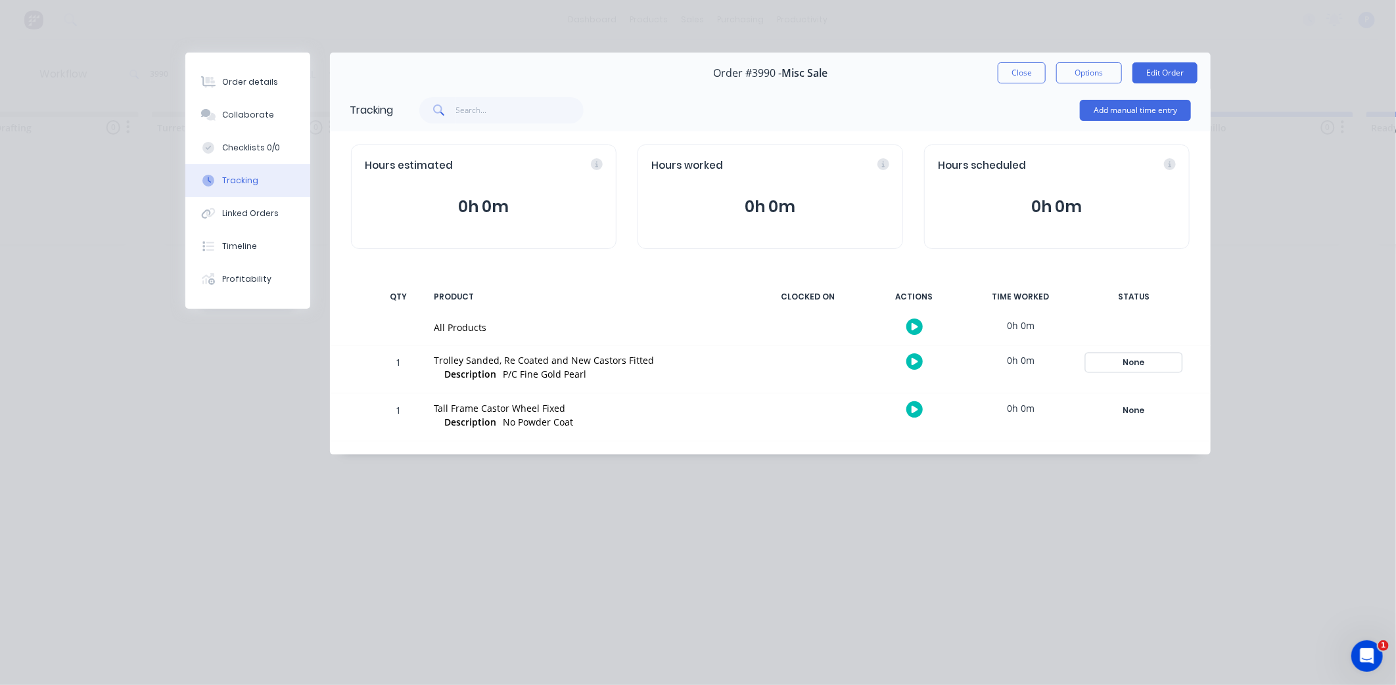
click at [1139, 364] on div "None" at bounding box center [1133, 362] width 95 height 17
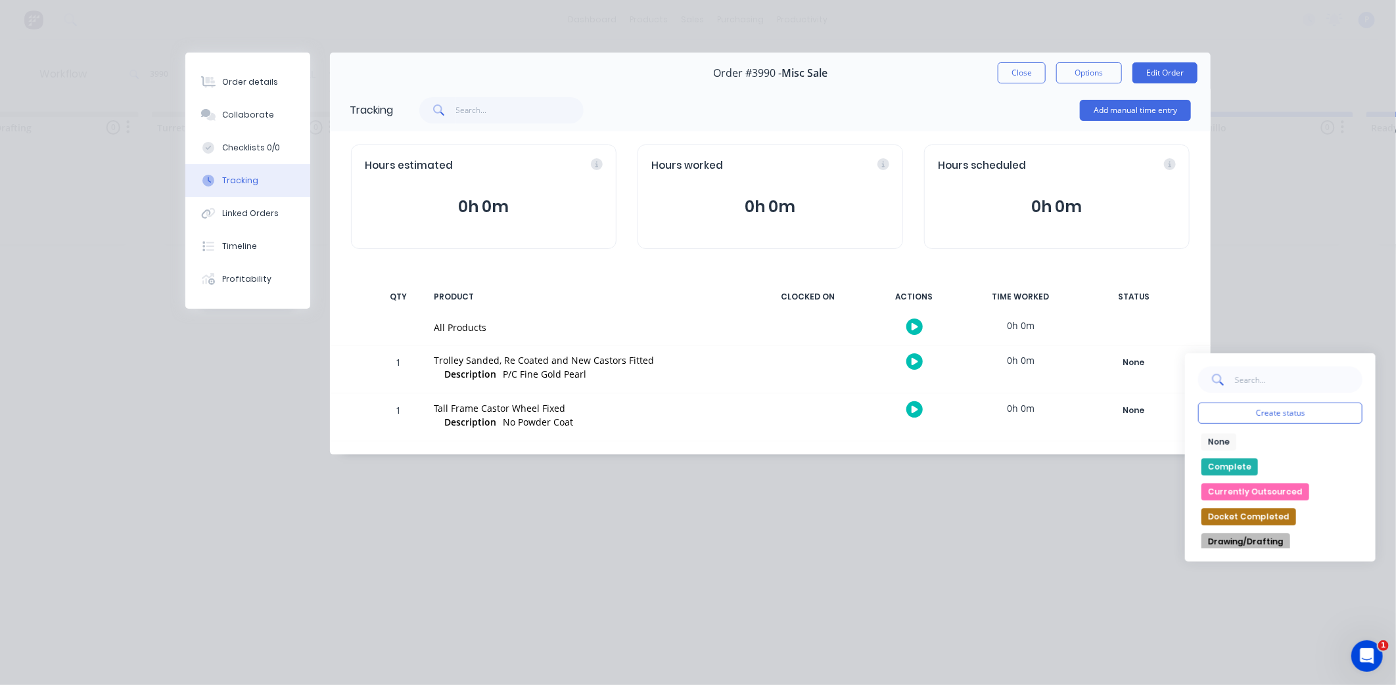
drag, startPoint x: 1237, startPoint y: 470, endPoint x: 1228, endPoint y: 463, distance: 11.8
click at [1237, 469] on button "Complete" at bounding box center [1229, 467] width 57 height 17
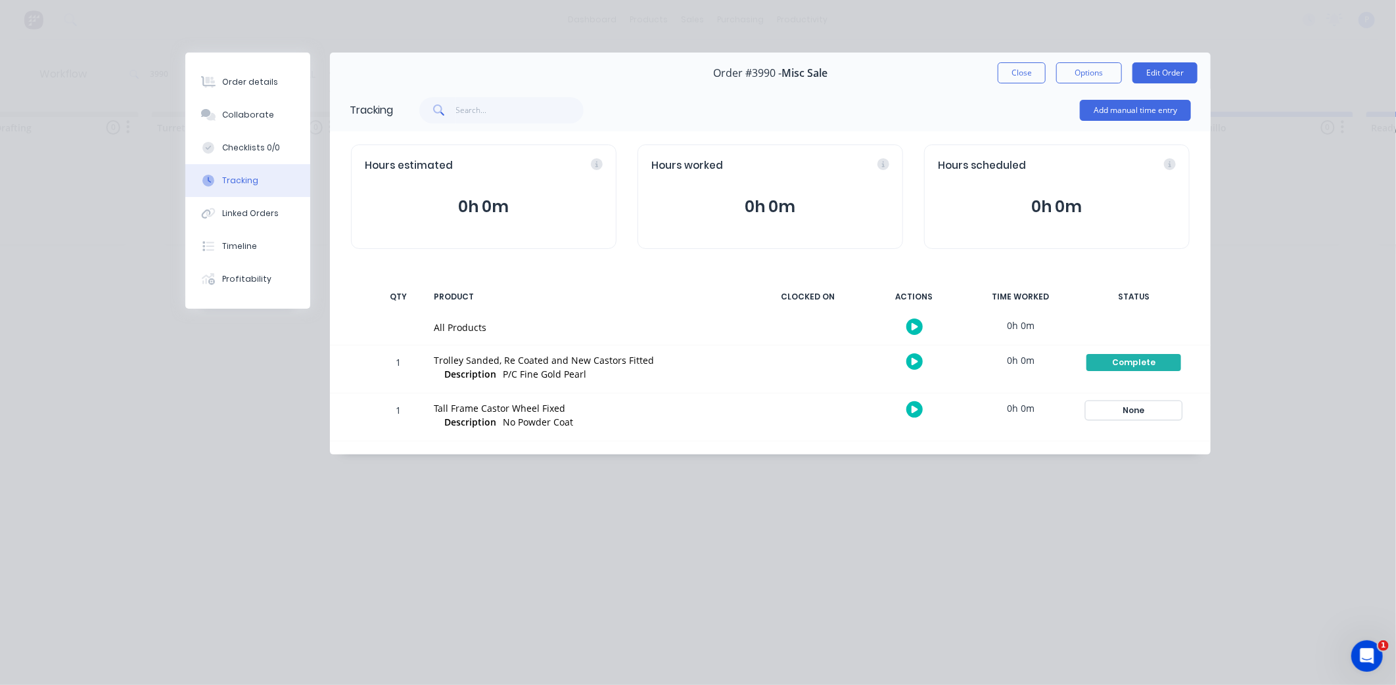
drag, startPoint x: 1137, startPoint y: 413, endPoint x: 1155, endPoint y: 428, distance: 23.8
click at [1139, 414] on div "None" at bounding box center [1133, 410] width 95 height 17
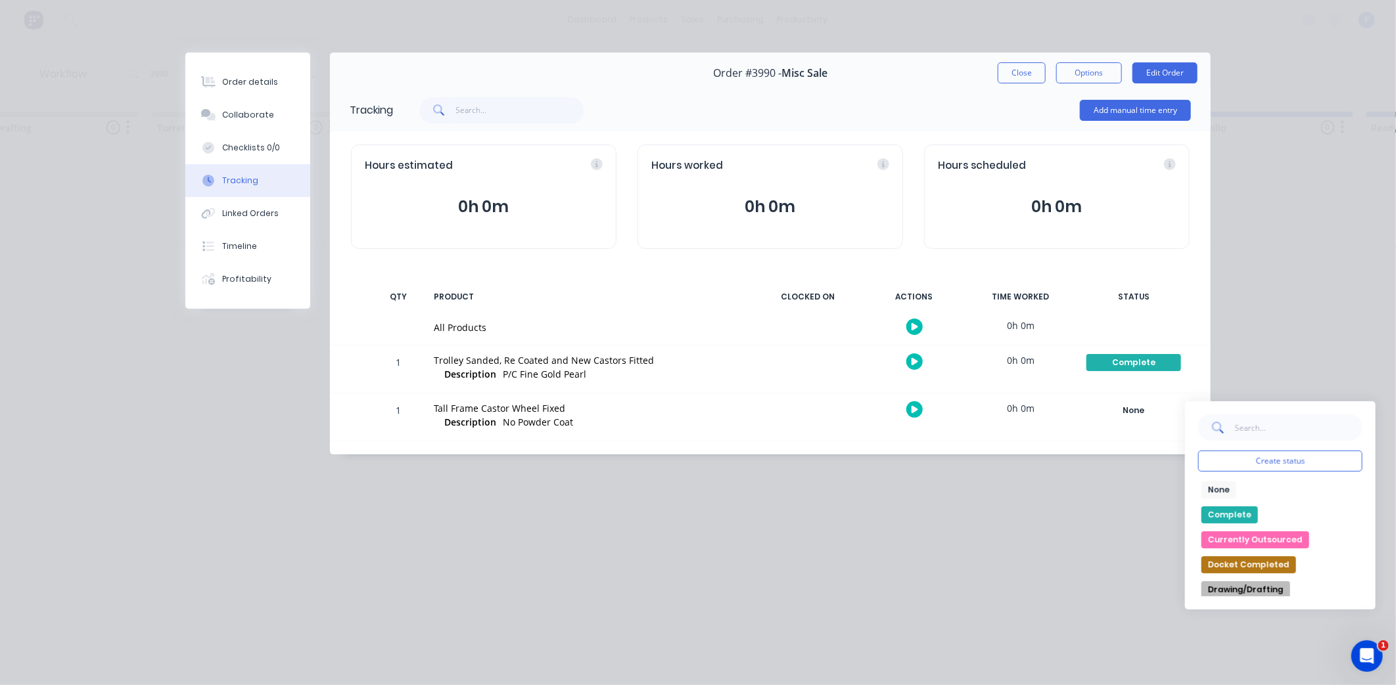
drag, startPoint x: 1220, startPoint y: 509, endPoint x: 1213, endPoint y: 510, distance: 7.3
click at [1220, 510] on button "Complete" at bounding box center [1229, 515] width 57 height 17
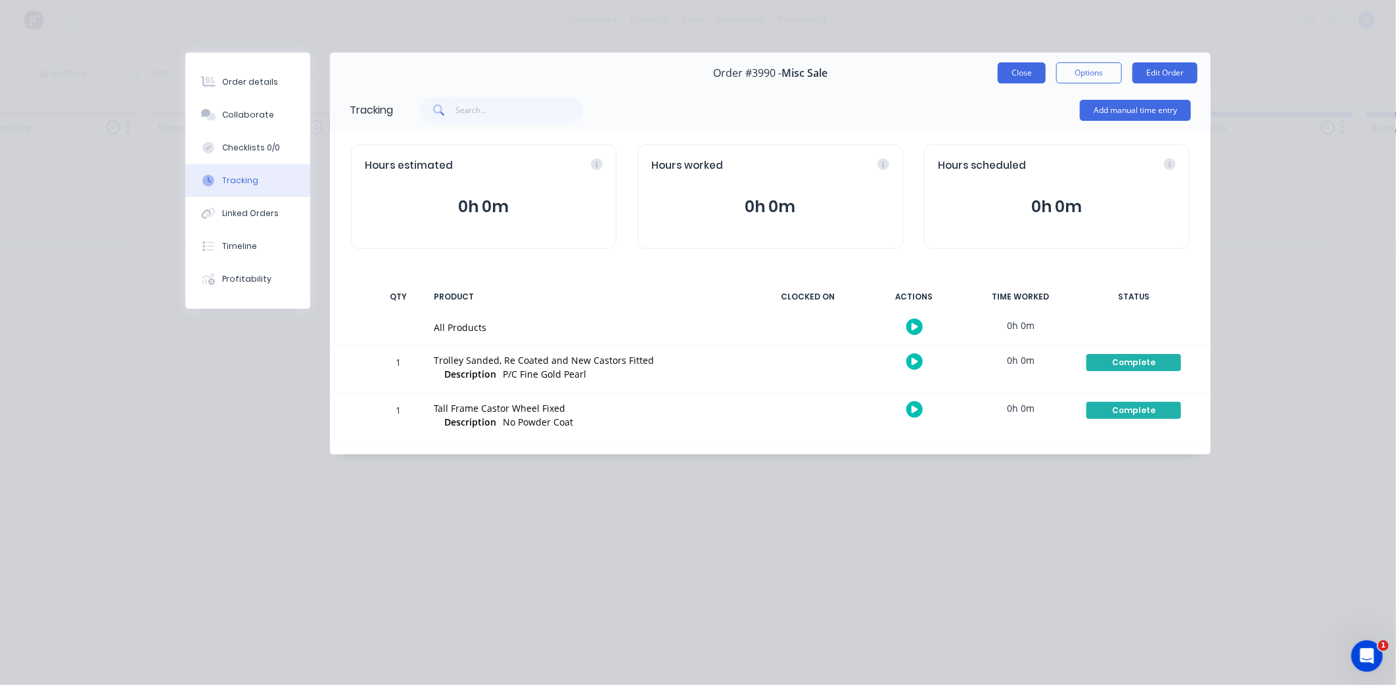
click at [1026, 74] on button "Close" at bounding box center [1022, 72] width 48 height 21
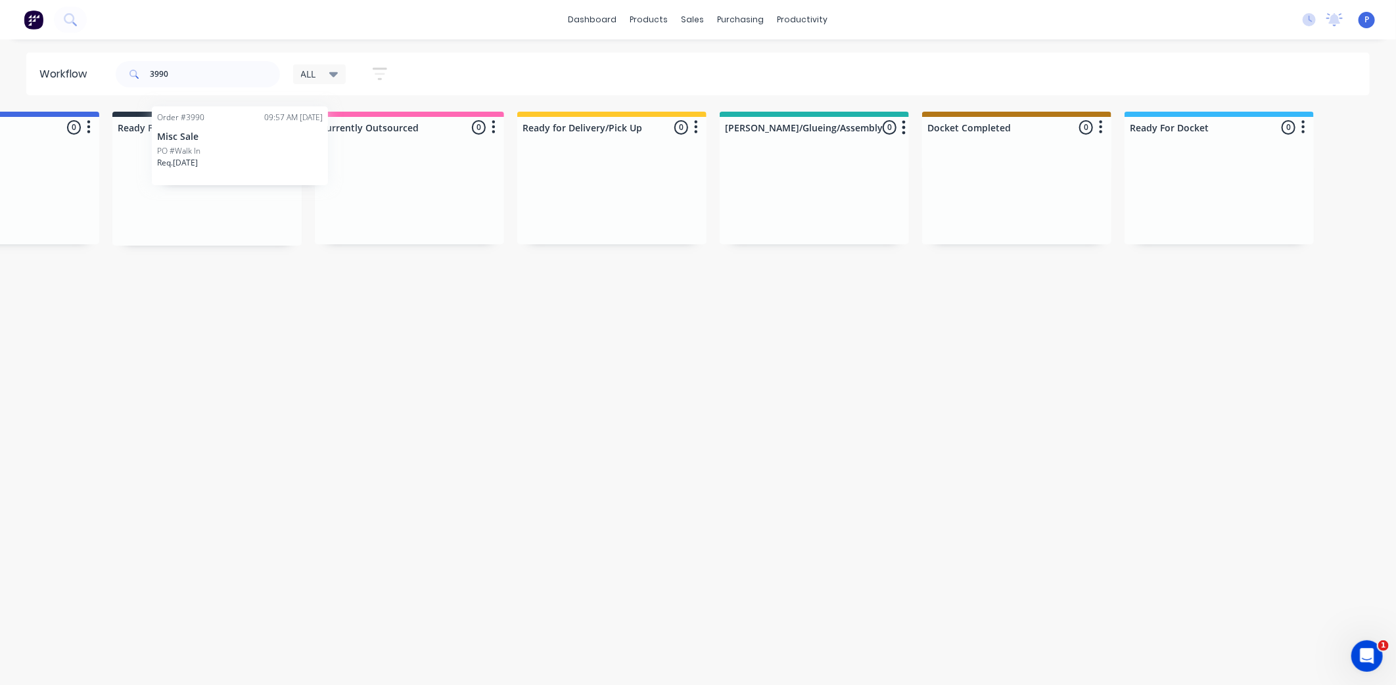
scroll to position [0, 3142]
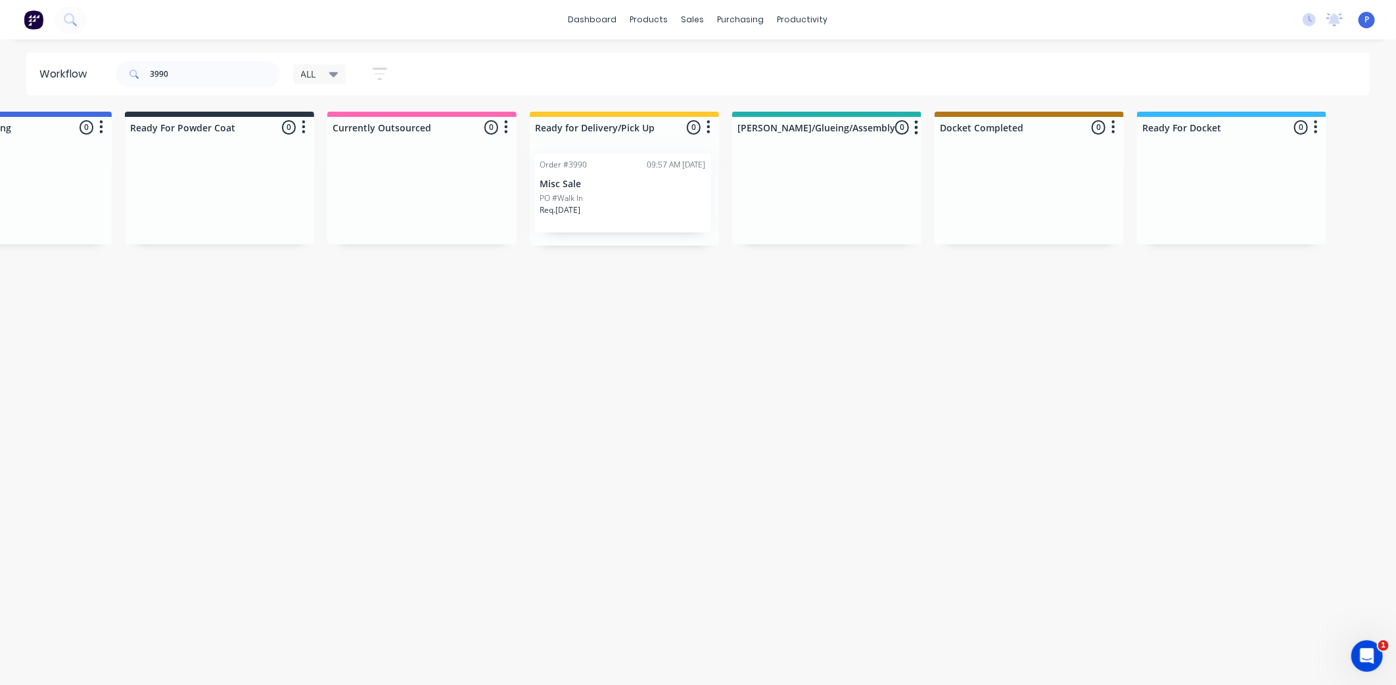
drag, startPoint x: 675, startPoint y: 179, endPoint x: 632, endPoint y: 163, distance: 46.1
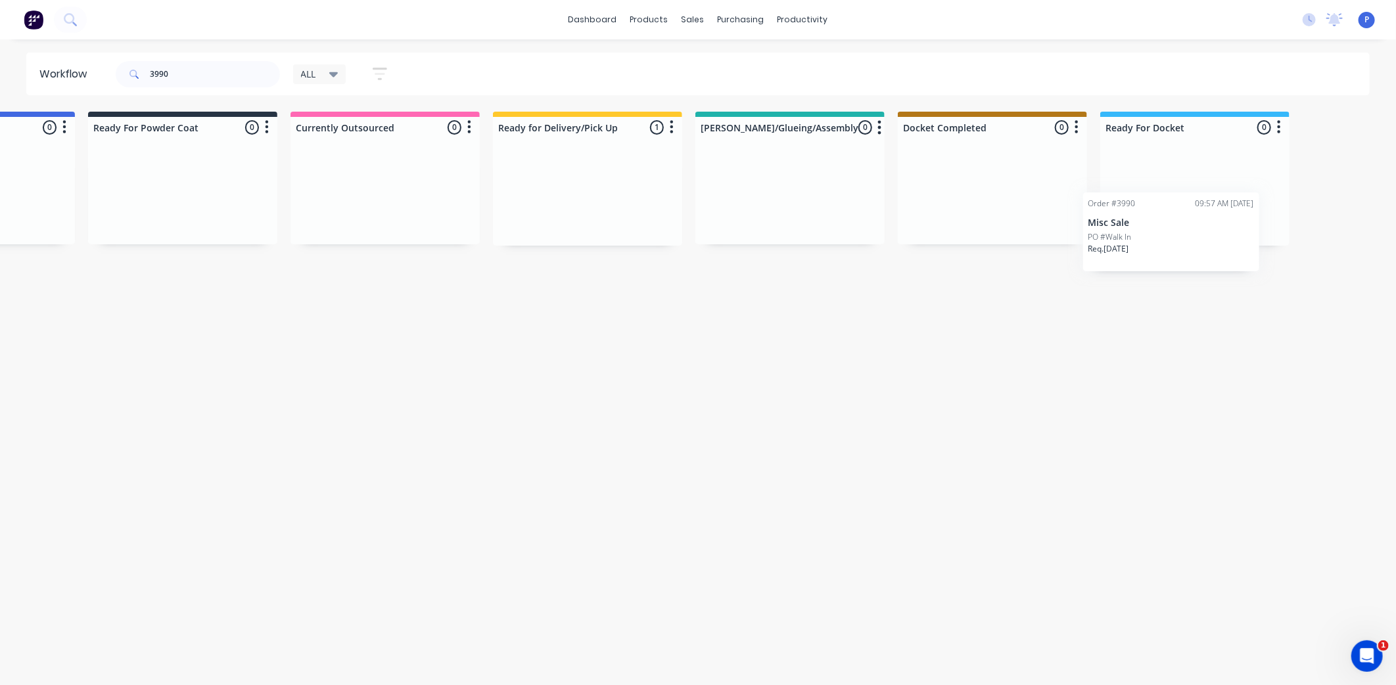
scroll to position [0, 3227]
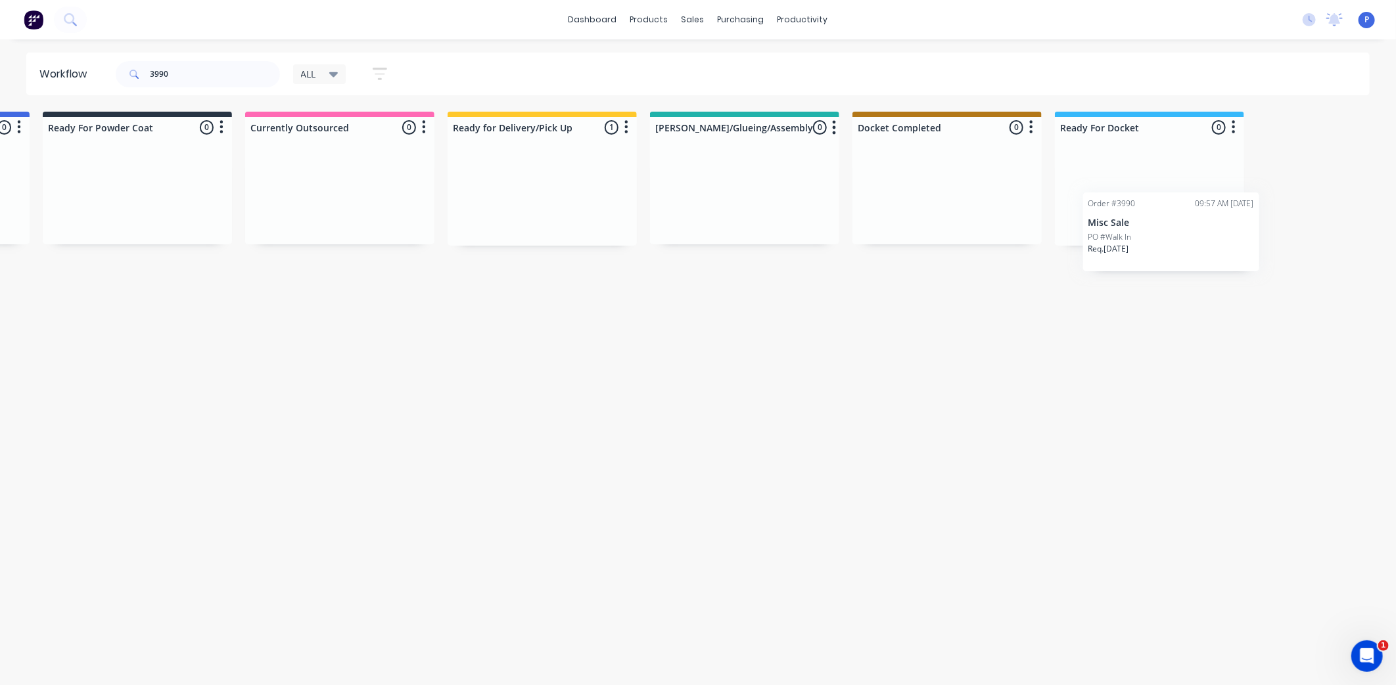
drag, startPoint x: 631, startPoint y: 192, endPoint x: 1146, endPoint y: 215, distance: 515.7
click at [166, 73] on input "3990" at bounding box center [215, 74] width 130 height 26
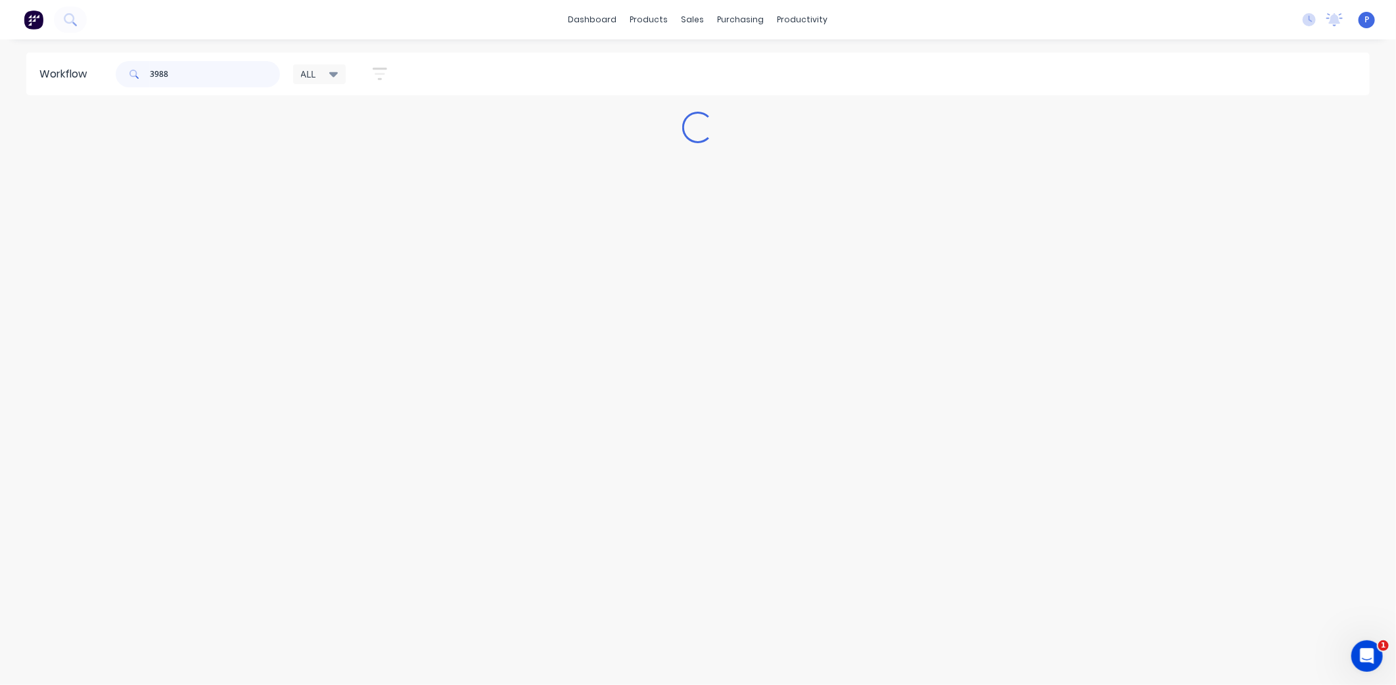
scroll to position [0, 0]
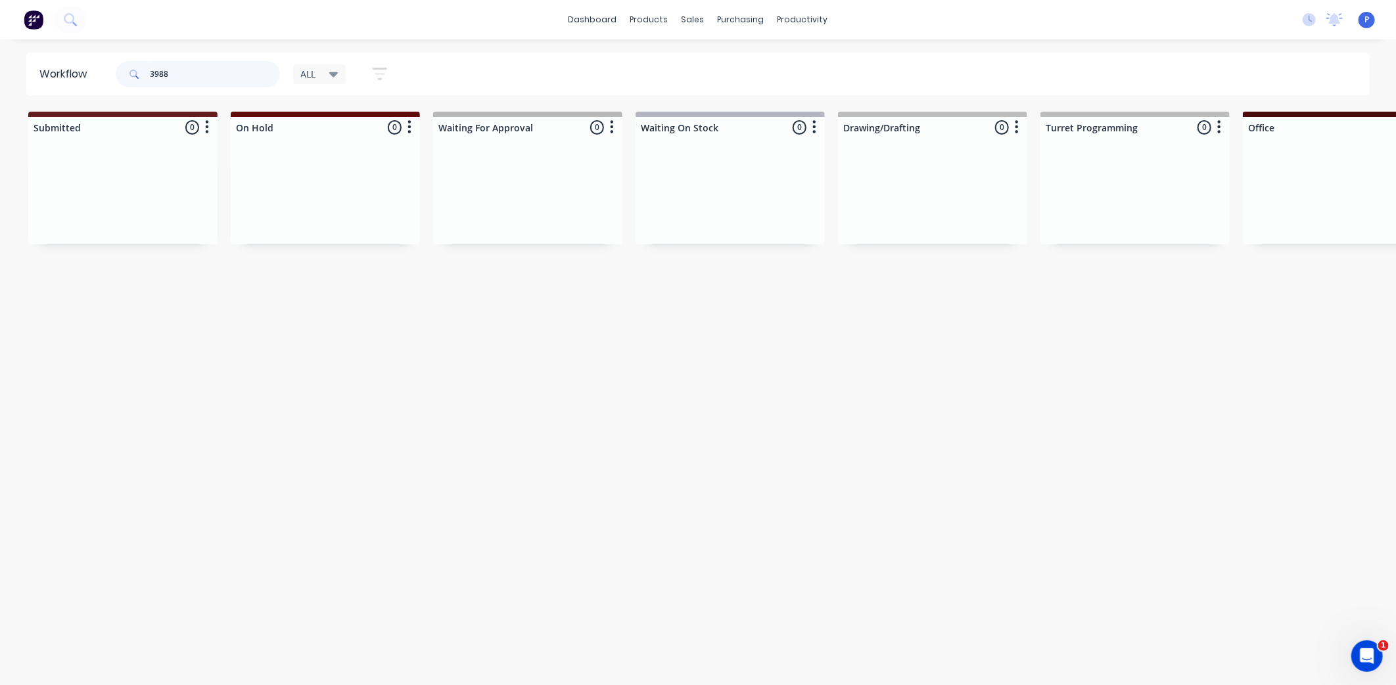
type input "3988"
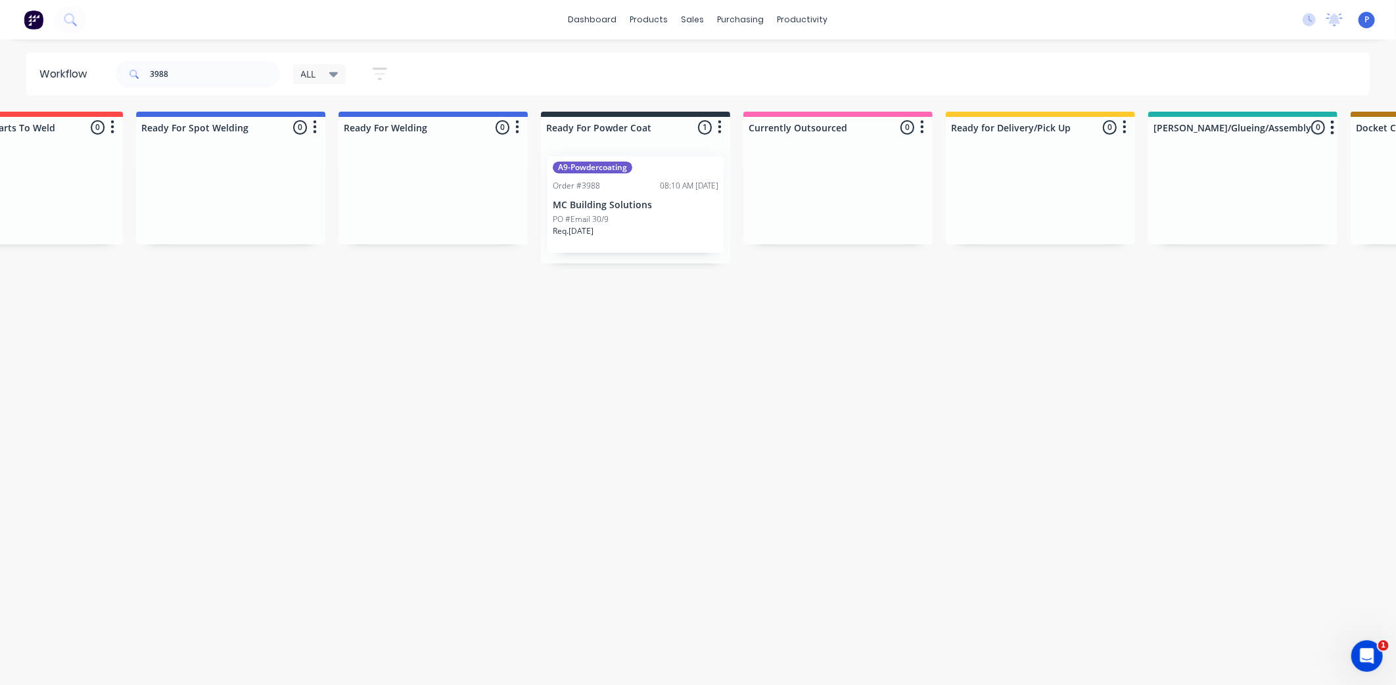
drag, startPoint x: 334, startPoint y: 368, endPoint x: 465, endPoint y: 393, distance: 133.1
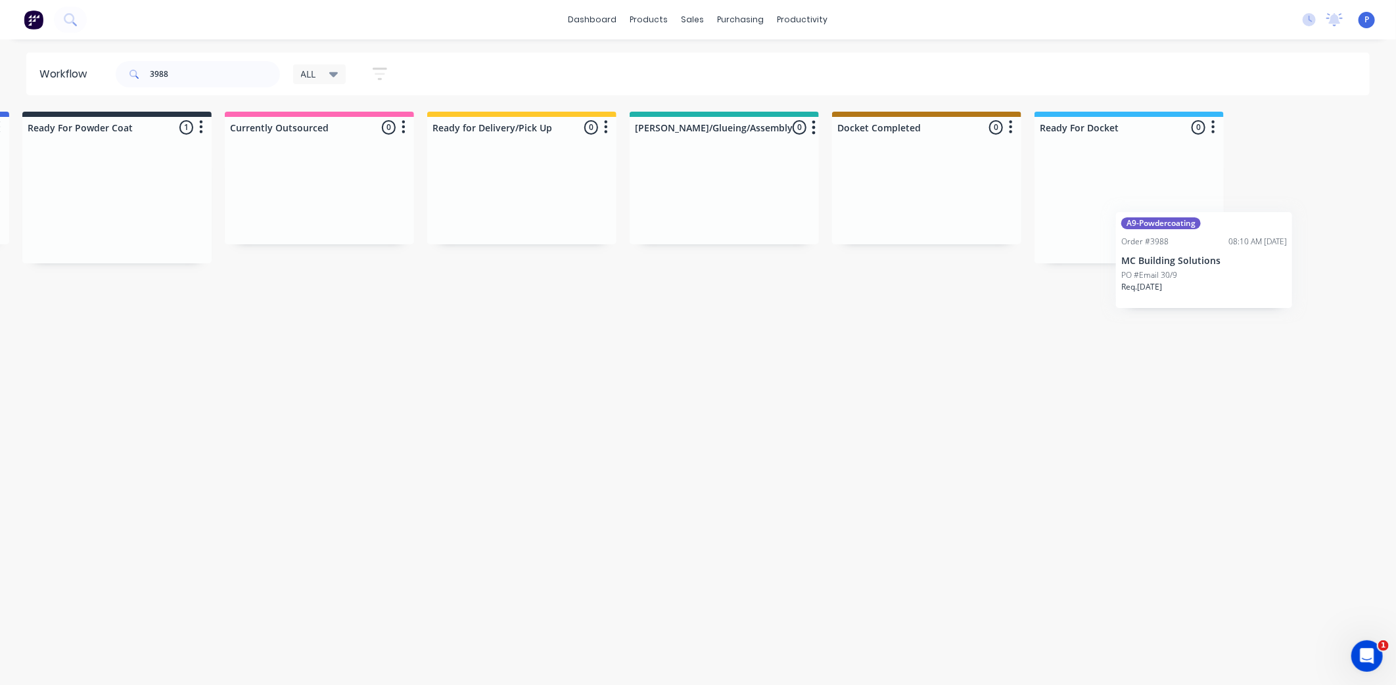
scroll to position [0, 3273]
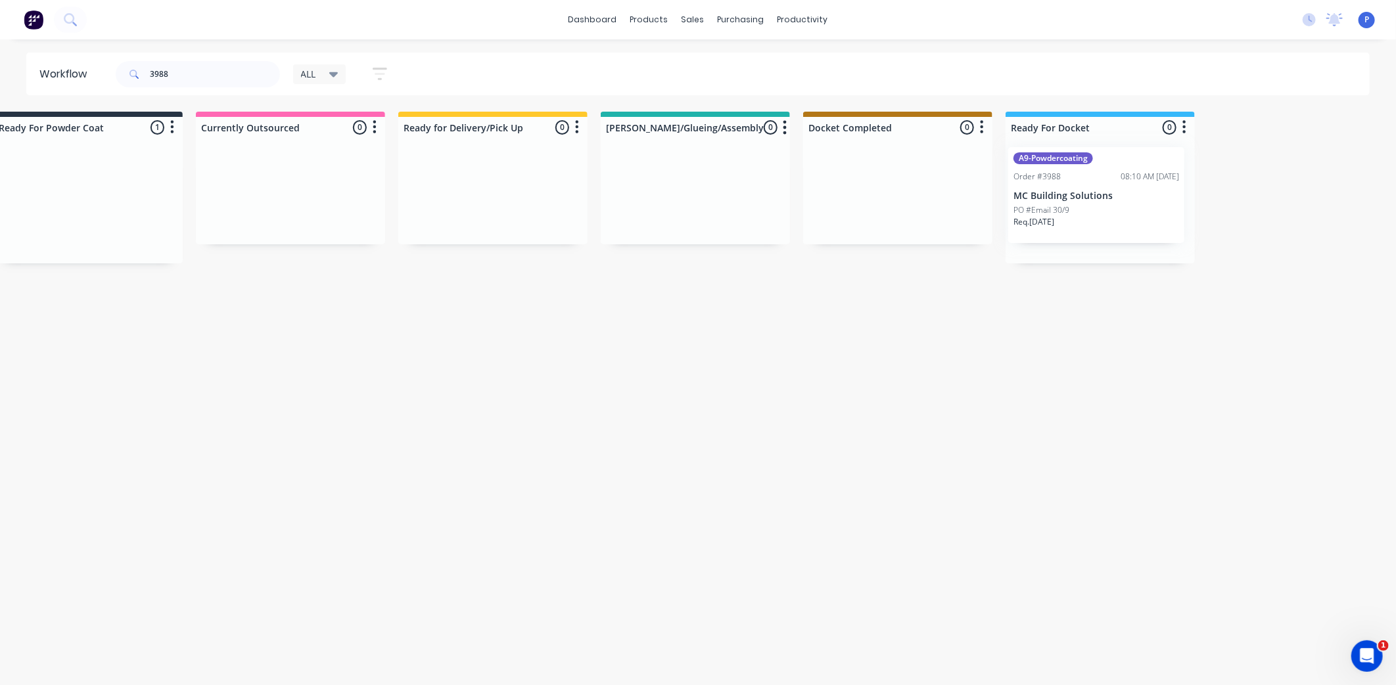
drag, startPoint x: 406, startPoint y: 212, endPoint x: 1093, endPoint y: 202, distance: 686.8
click at [1091, 217] on div "PO #Email 30/9" at bounding box center [1100, 220] width 166 height 12
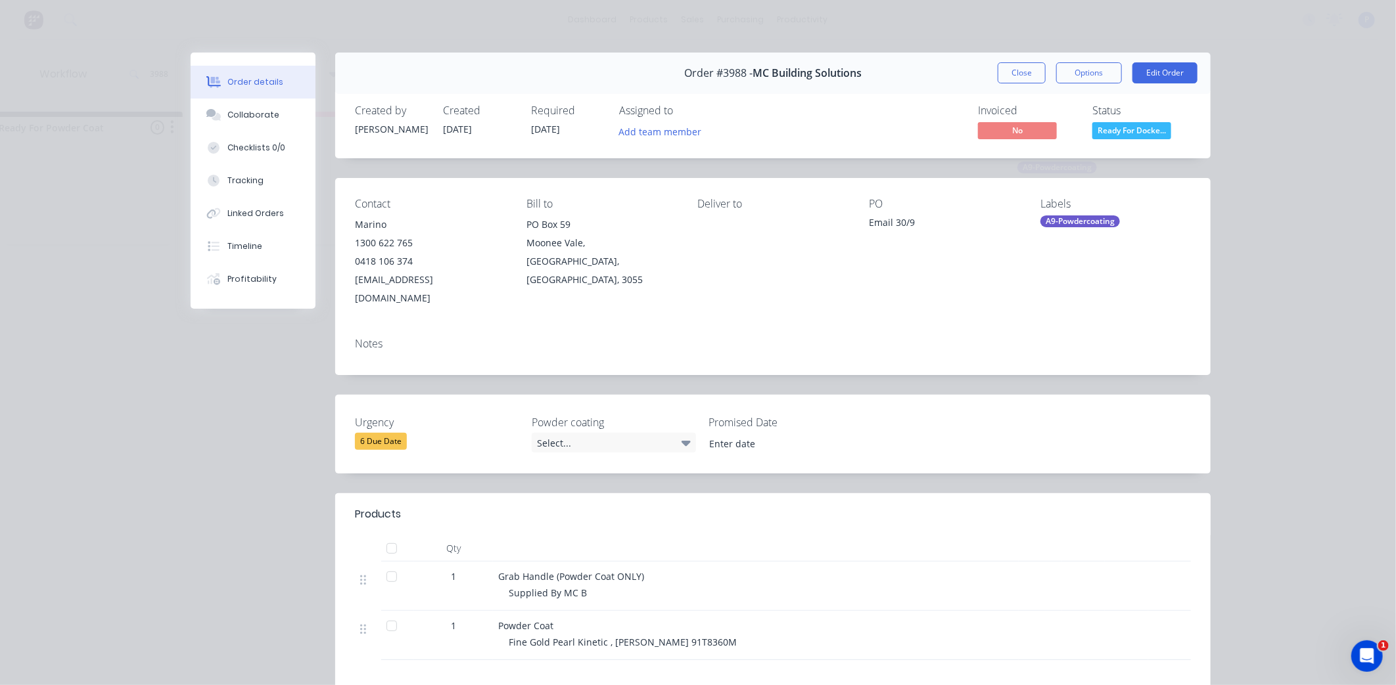
click at [384, 536] on div at bounding box center [392, 549] width 26 height 26
click at [246, 179] on div "Tracking" at bounding box center [245, 181] width 36 height 12
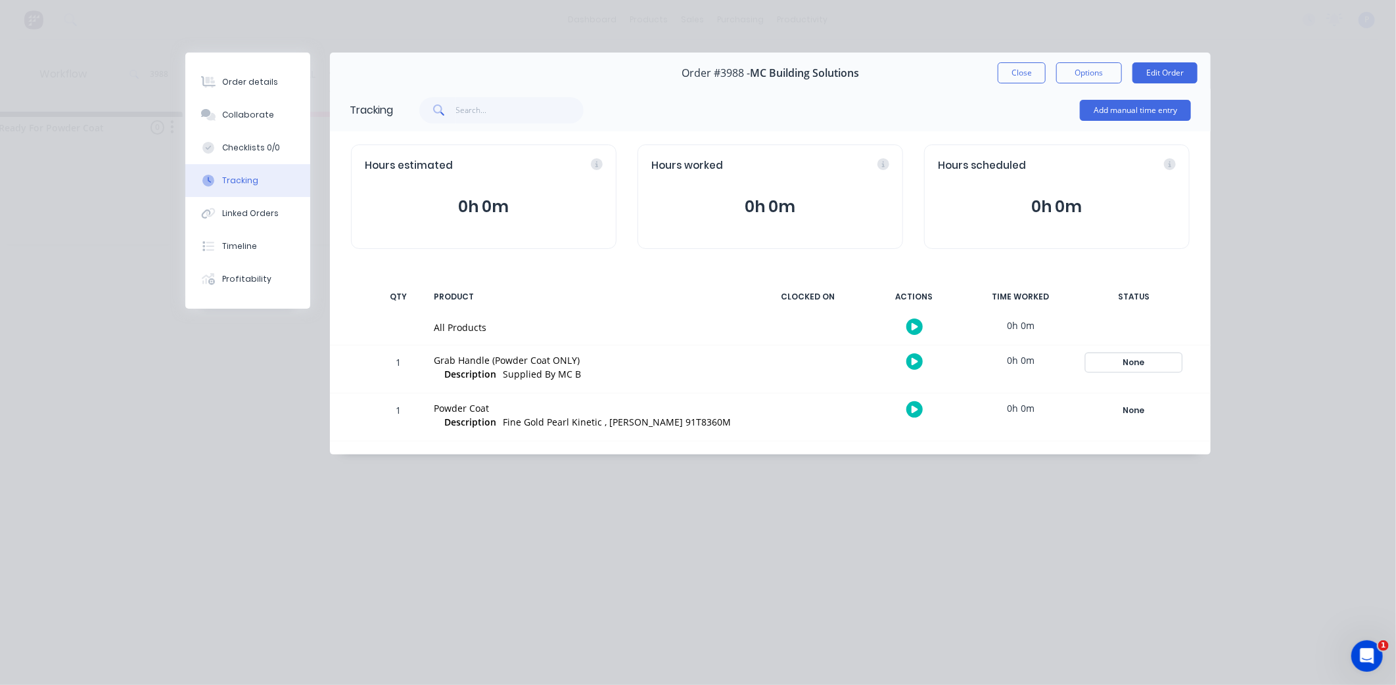
click at [1134, 359] on div "None" at bounding box center [1133, 362] width 95 height 17
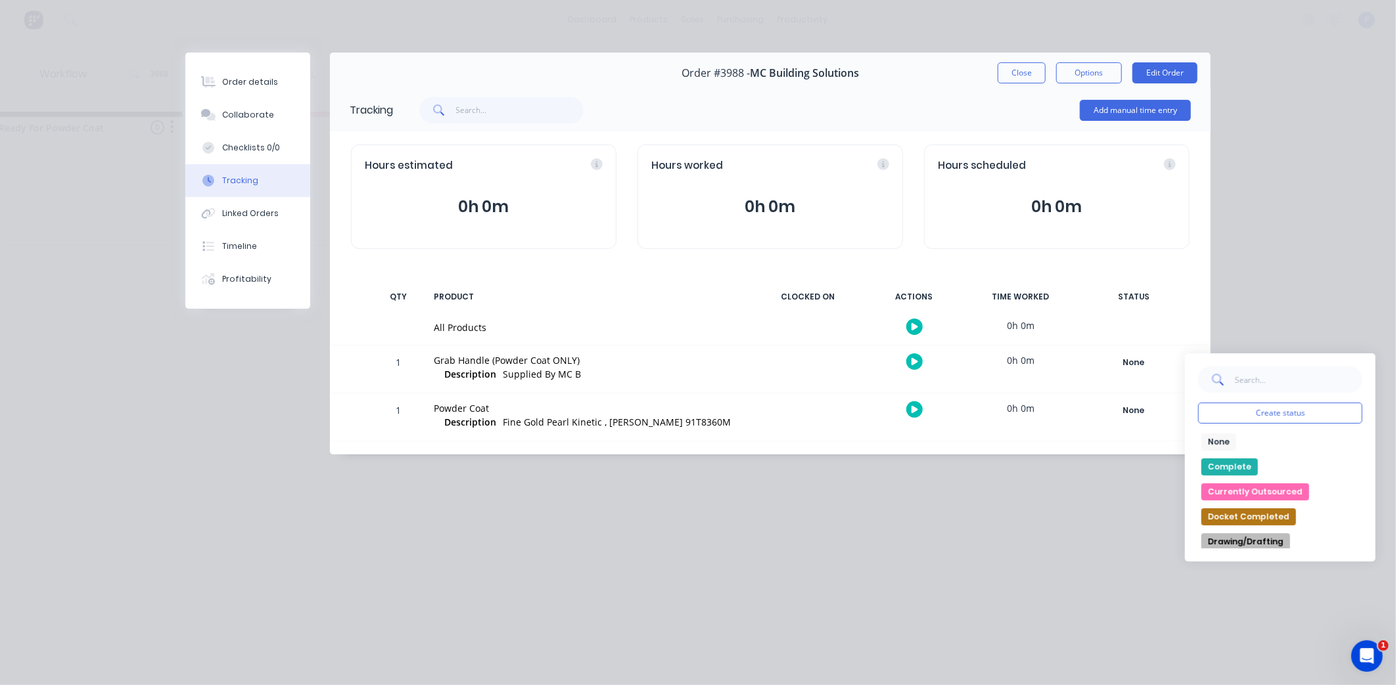
click at [1210, 464] on button "Complete" at bounding box center [1229, 467] width 57 height 17
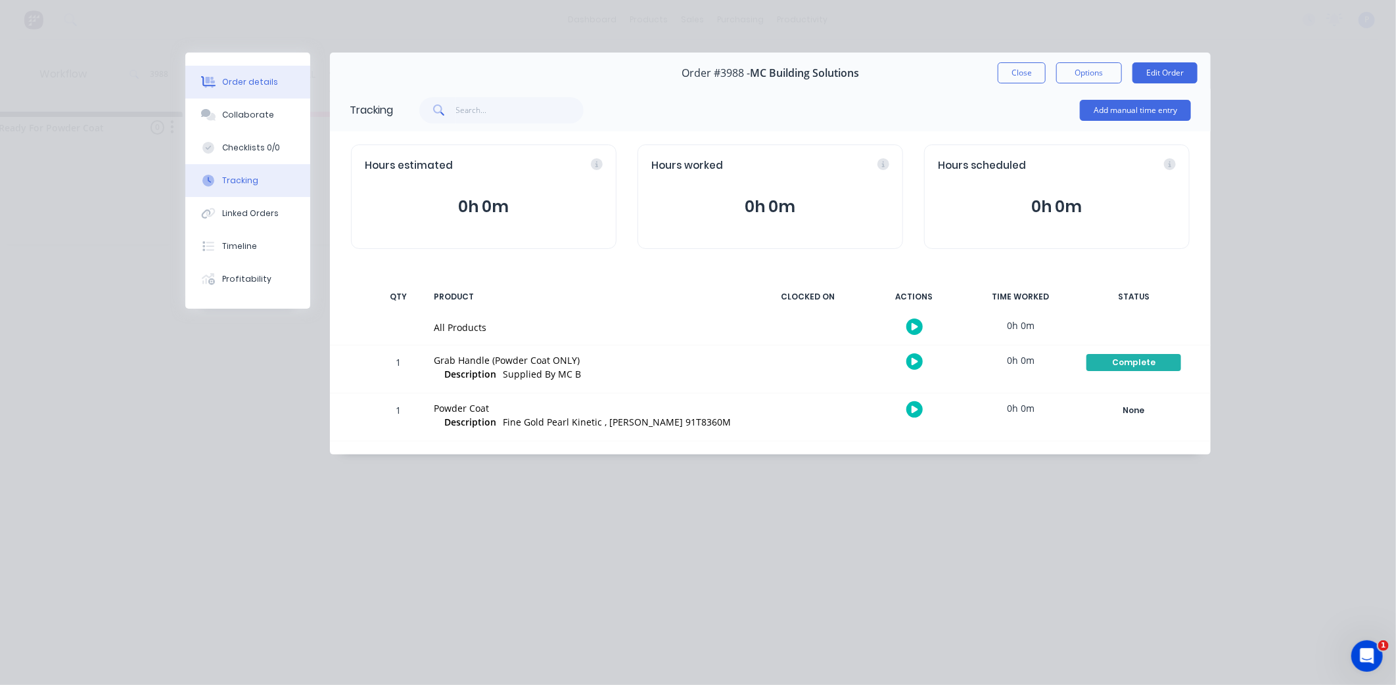
click at [250, 87] on div "Order details" at bounding box center [250, 82] width 56 height 12
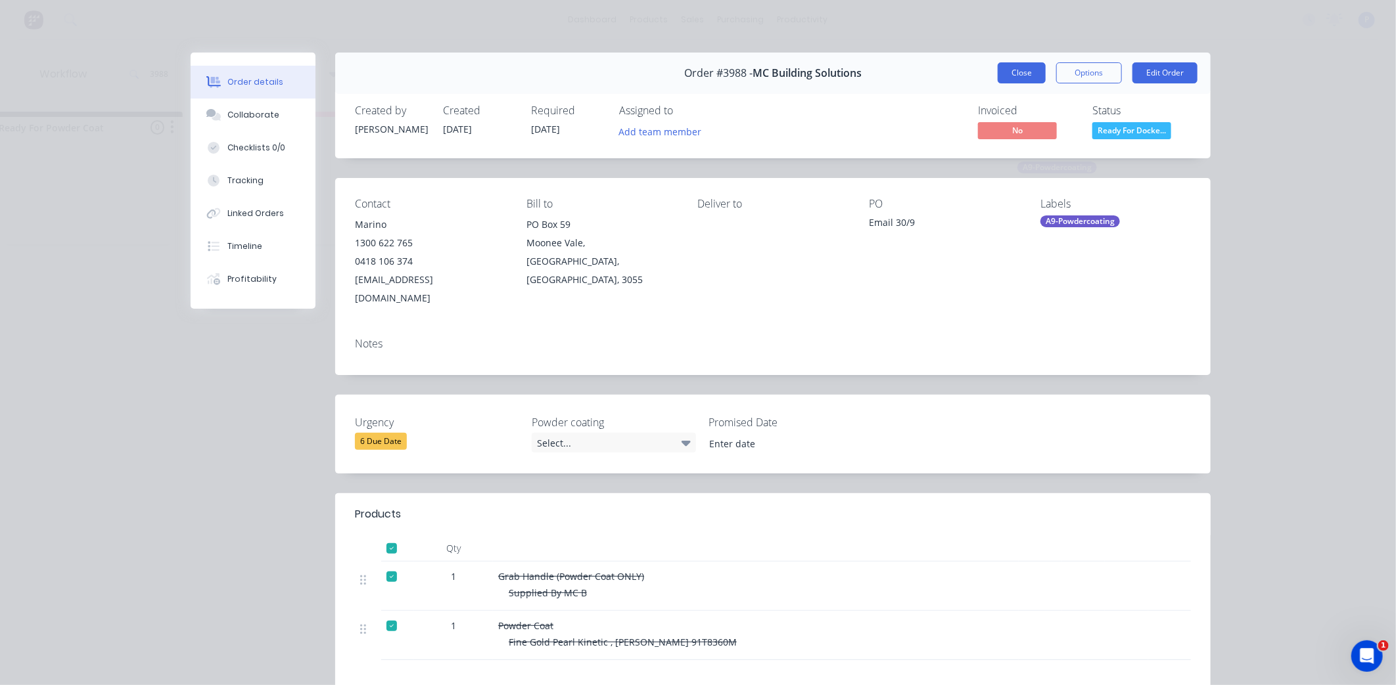
click at [1009, 74] on button "Close" at bounding box center [1022, 72] width 48 height 21
